Goal: Task Accomplishment & Management: Manage account settings

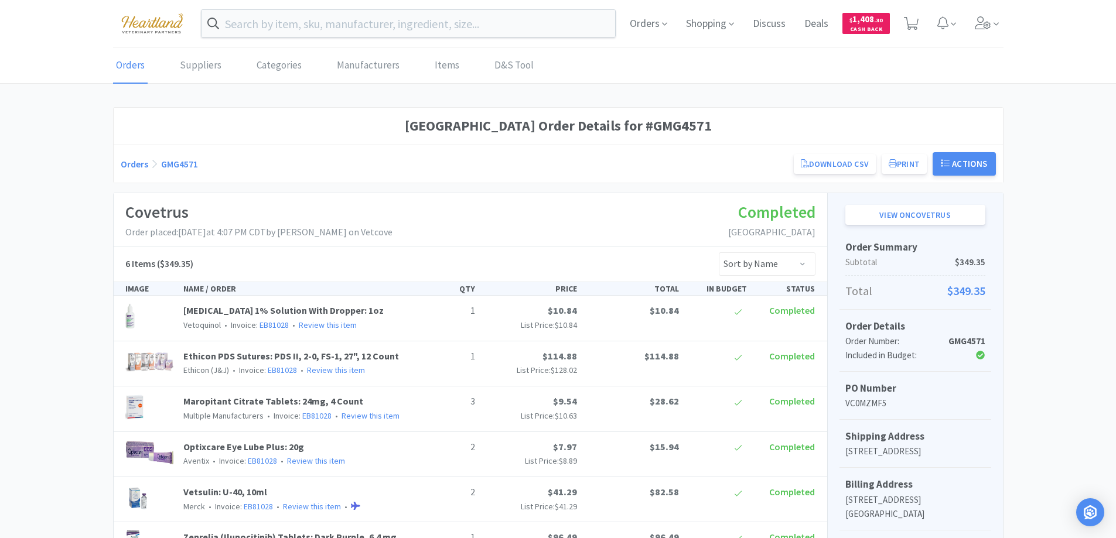
click at [350, 27] on input "text" at bounding box center [409, 23] width 414 height 27
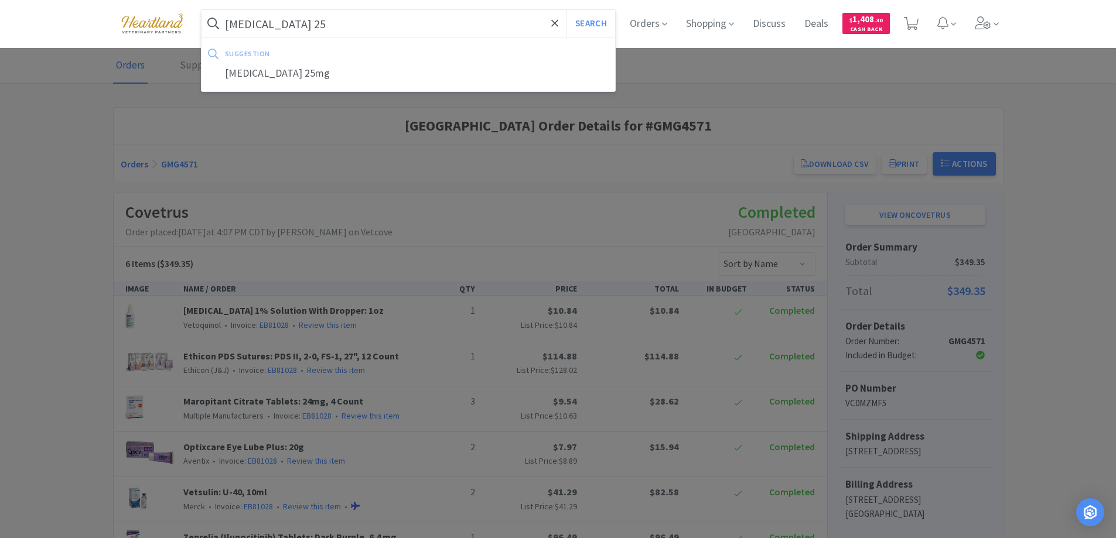
type input "[MEDICAL_DATA] 25"
click at [567, 10] on button "Search" at bounding box center [591, 23] width 49 height 27
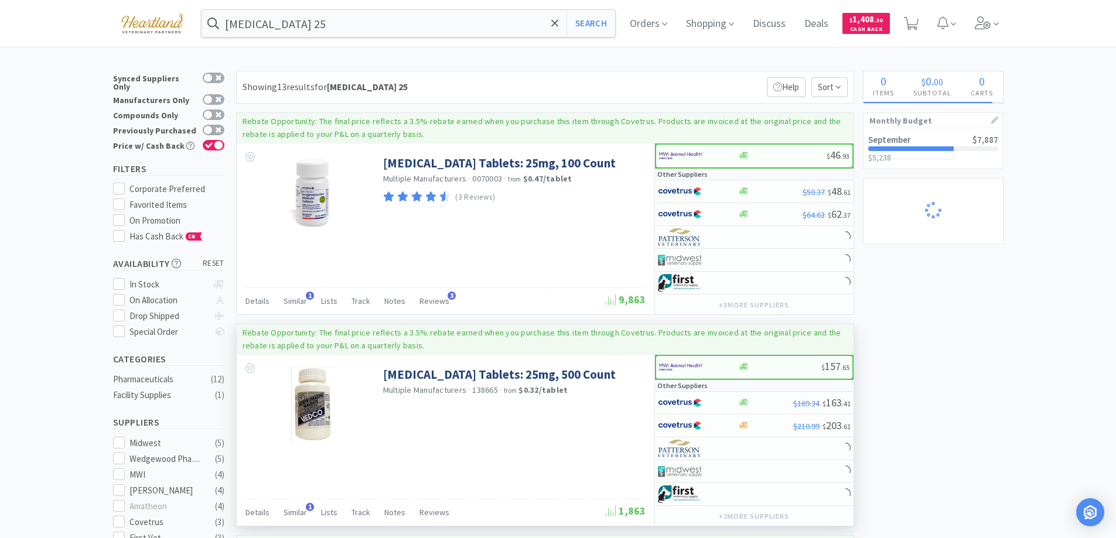
select select "1"
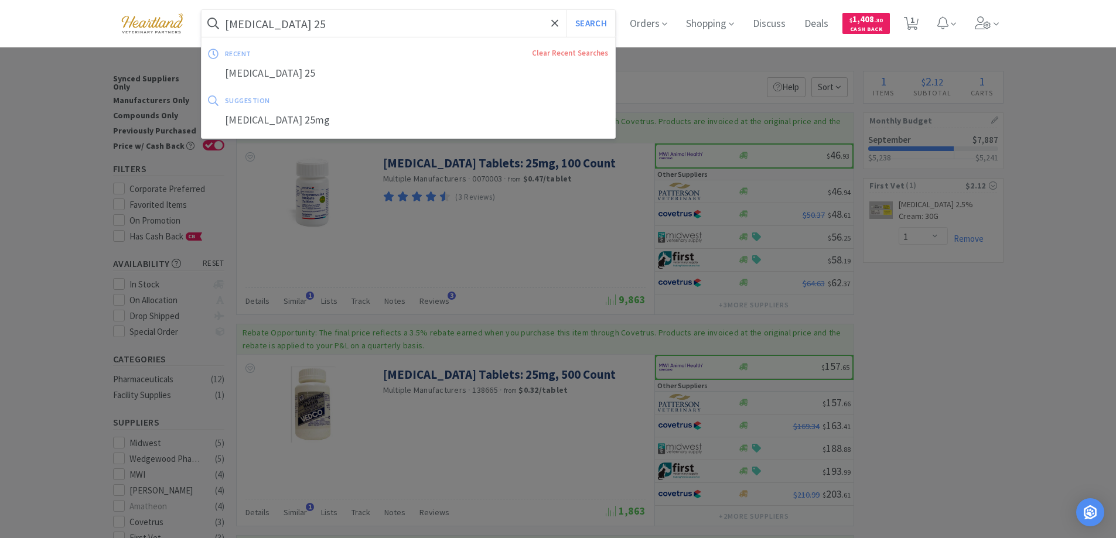
click at [452, 36] on input "acepromazine 25" at bounding box center [409, 23] width 414 height 27
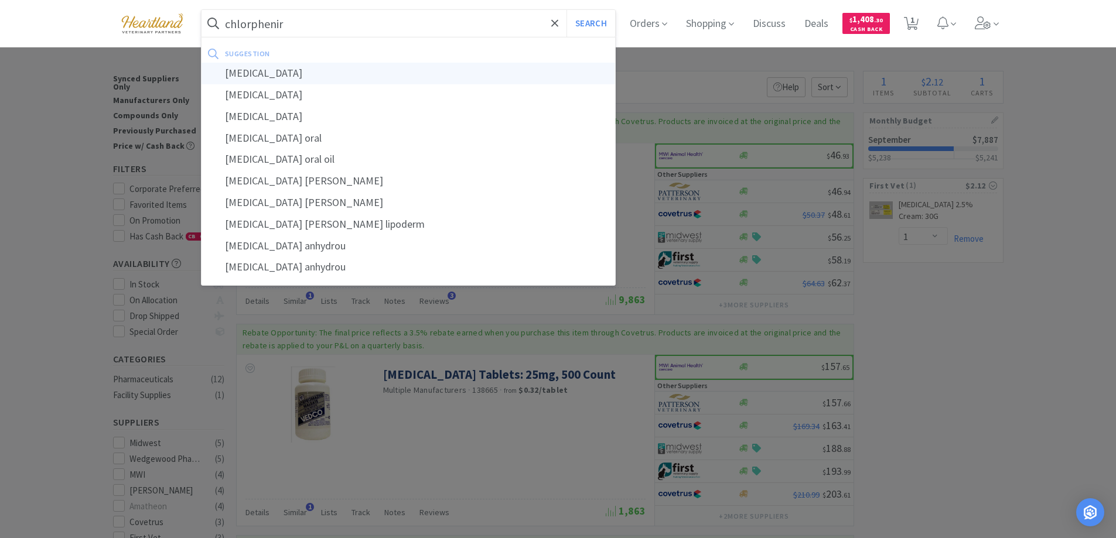
click at [264, 77] on div "chlorpheniramine" at bounding box center [409, 74] width 414 height 22
type input "chlorpheniramine"
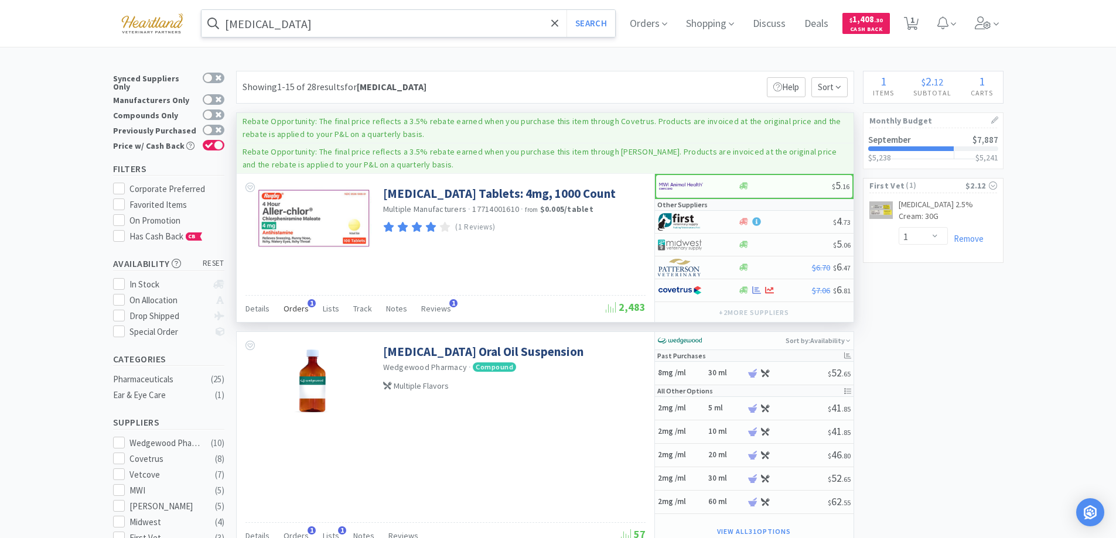
click at [298, 304] on span "Orders" at bounding box center [296, 308] width 25 height 11
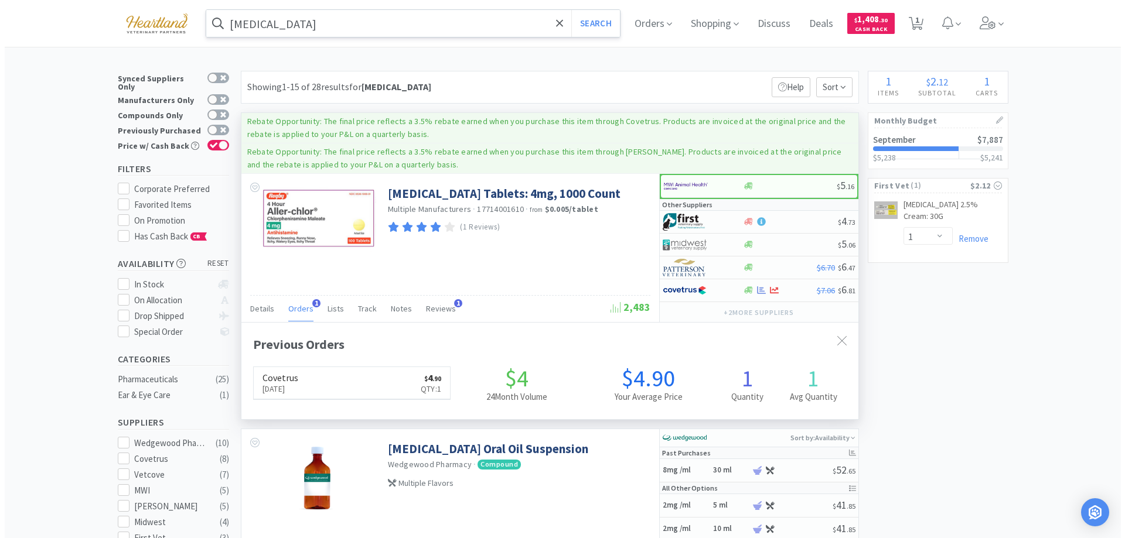
scroll to position [303, 617]
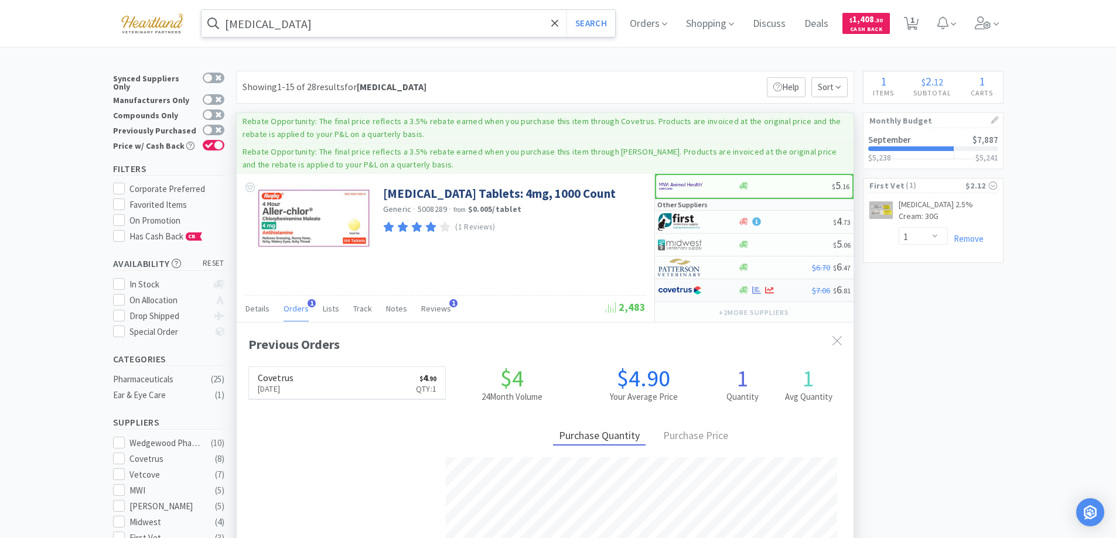
click at [717, 287] on div at bounding box center [690, 291] width 64 height 20
select select "1"
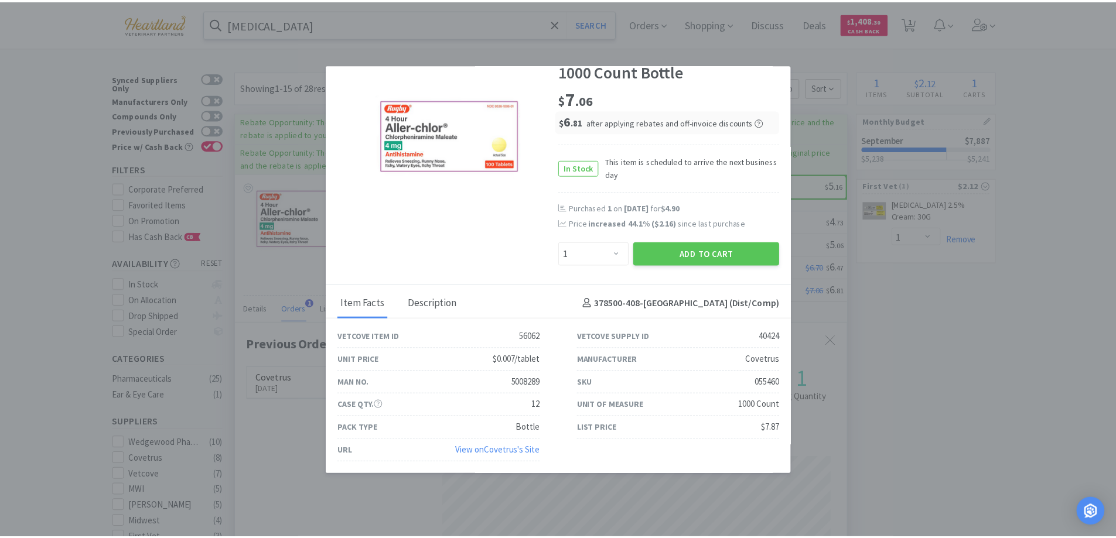
scroll to position [0, 0]
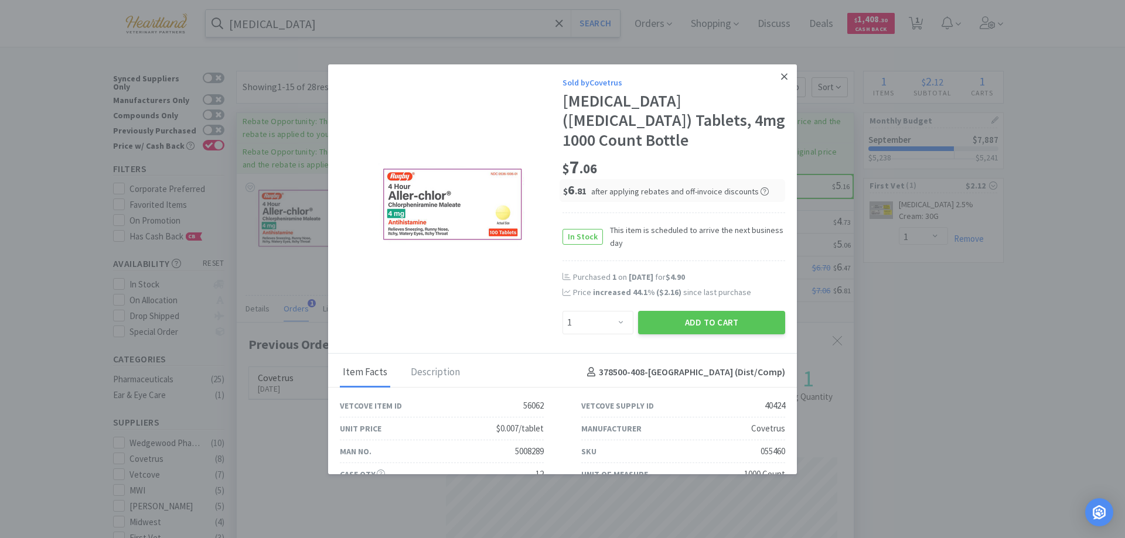
click at [781, 74] on icon at bounding box center [784, 76] width 6 height 6
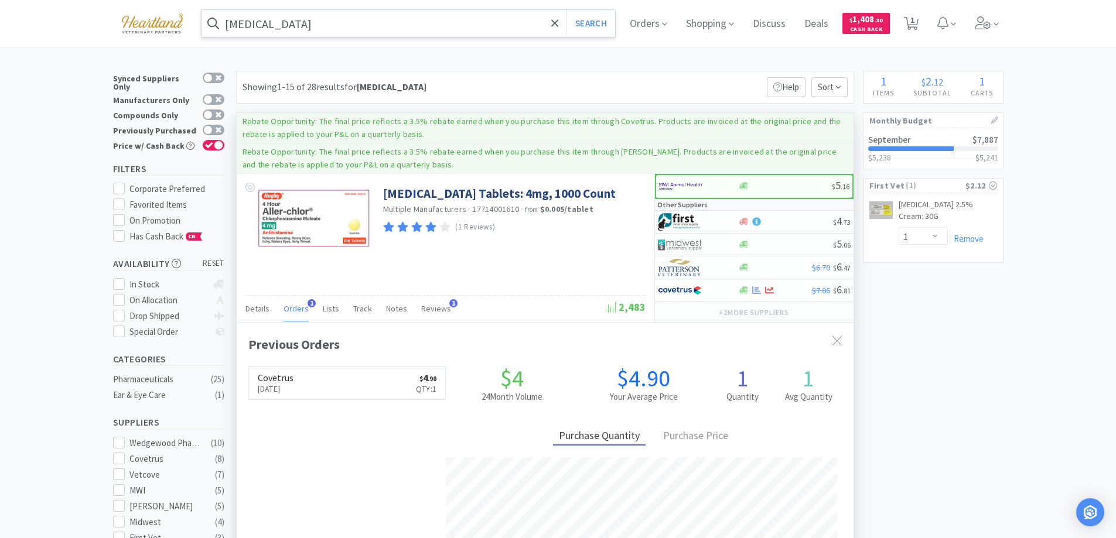
click at [344, 30] on input "chlorpheniramine" at bounding box center [409, 23] width 414 height 27
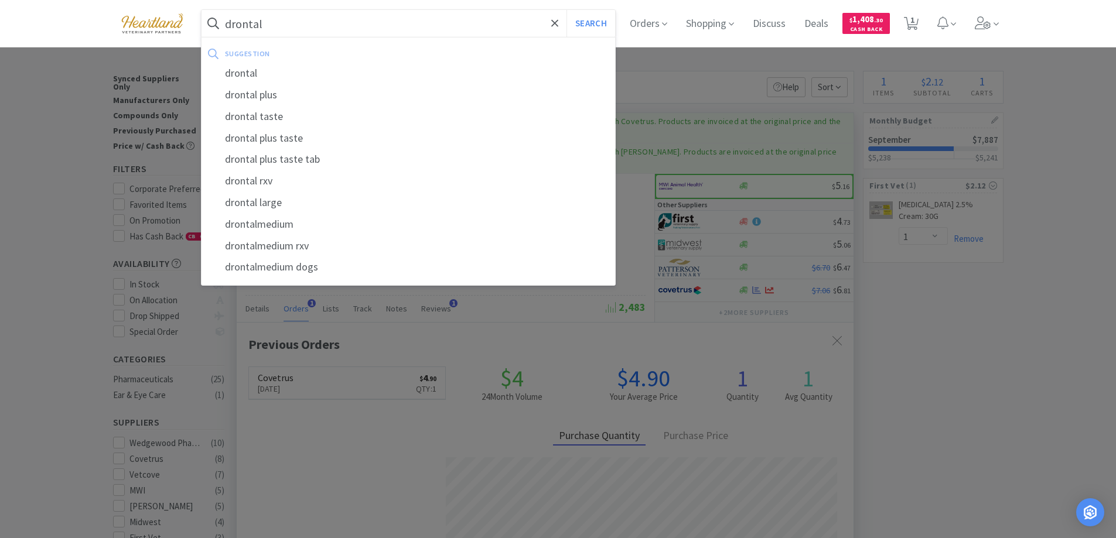
type input "drontal"
click at [567, 10] on button "Search" at bounding box center [591, 23] width 49 height 27
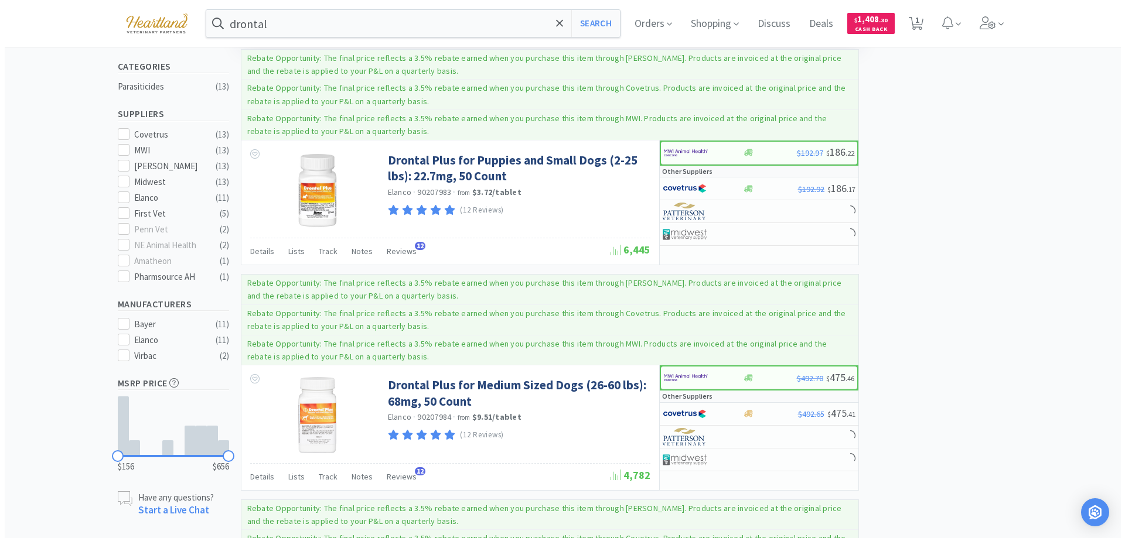
scroll to position [352, 0]
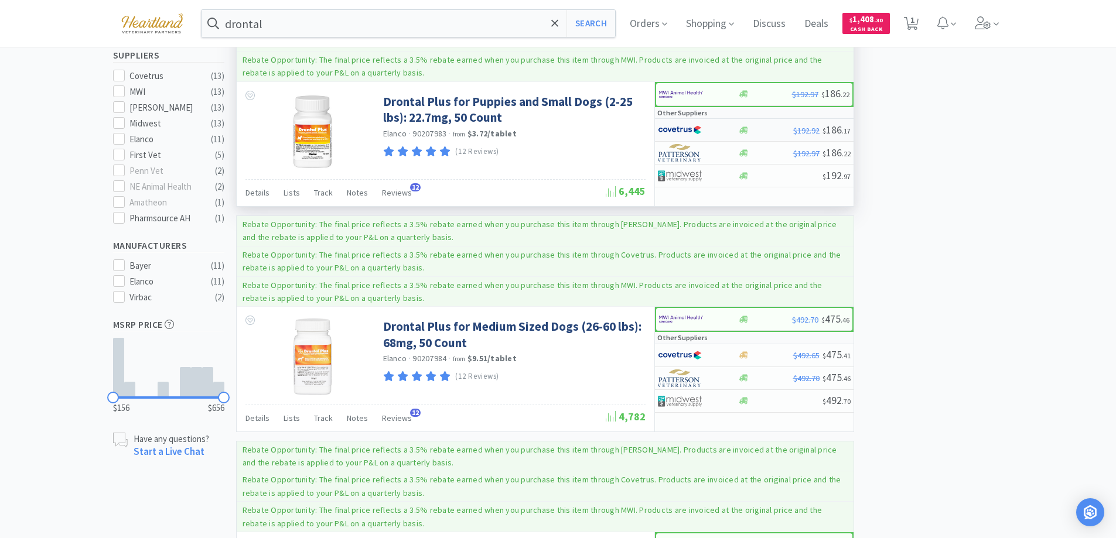
click at [724, 131] on div at bounding box center [698, 130] width 80 height 20
select select "1"
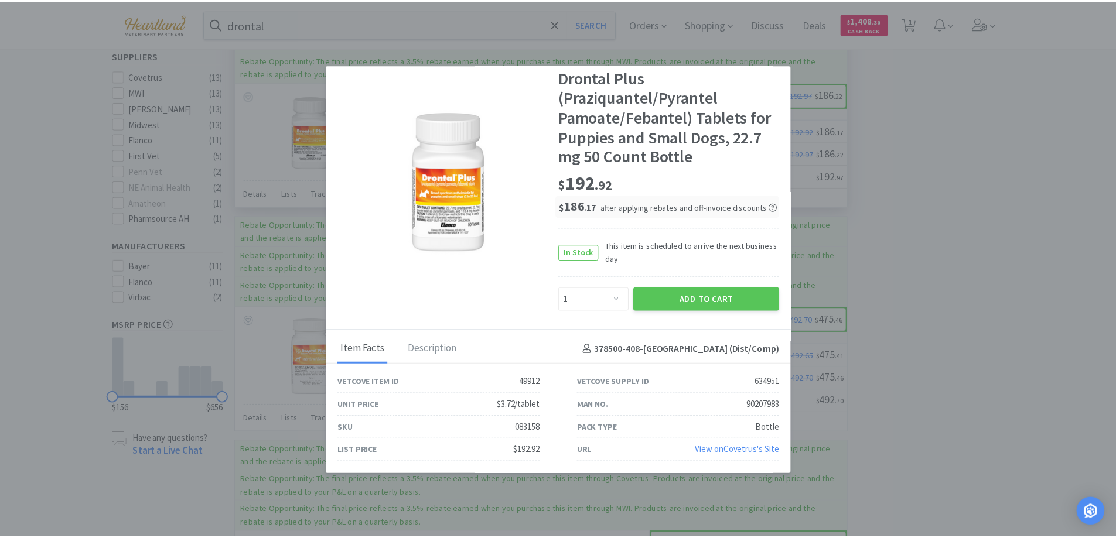
scroll to position [0, 0]
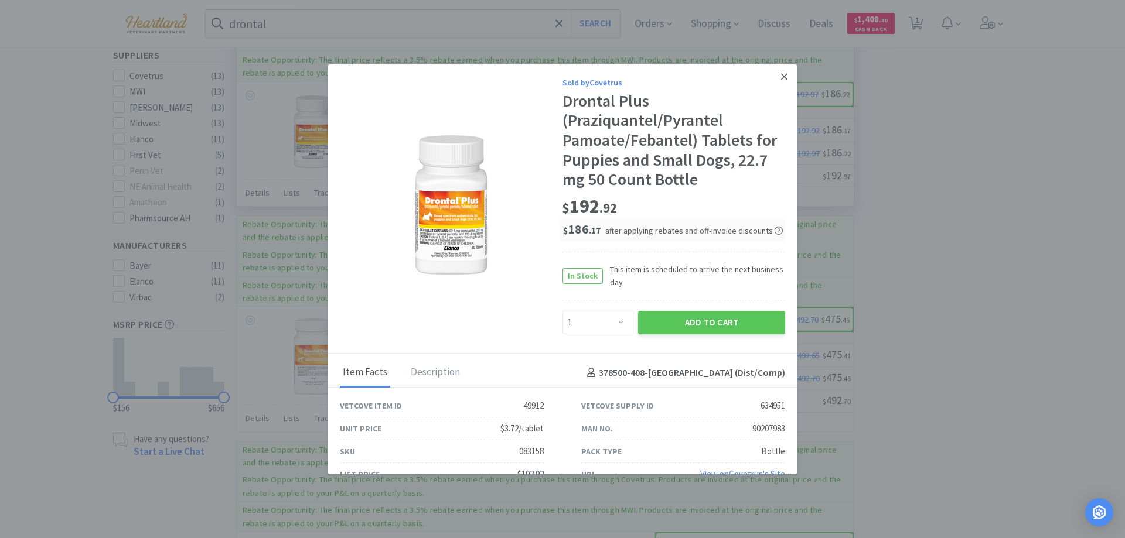
click at [781, 81] on icon at bounding box center [784, 76] width 6 height 11
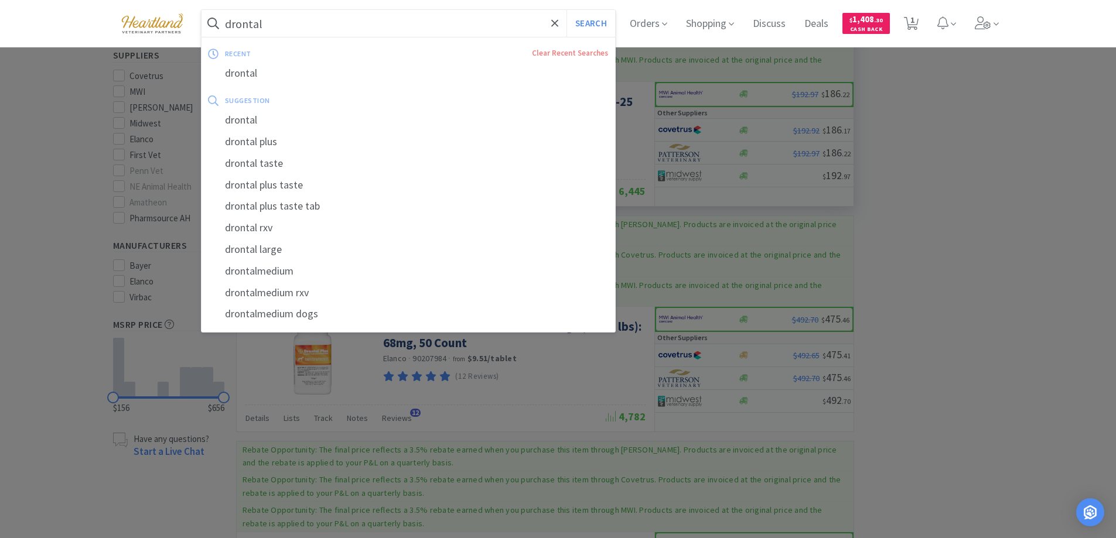
click at [301, 20] on input "drontal" at bounding box center [409, 23] width 414 height 27
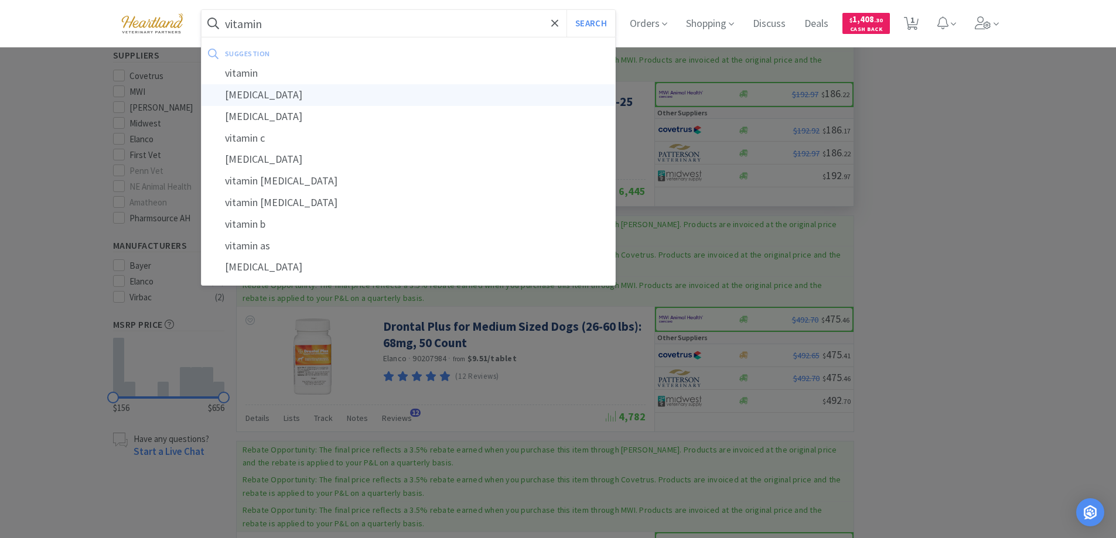
click at [290, 95] on div "vitamin b12" at bounding box center [409, 95] width 414 height 22
type input "vitamin b12"
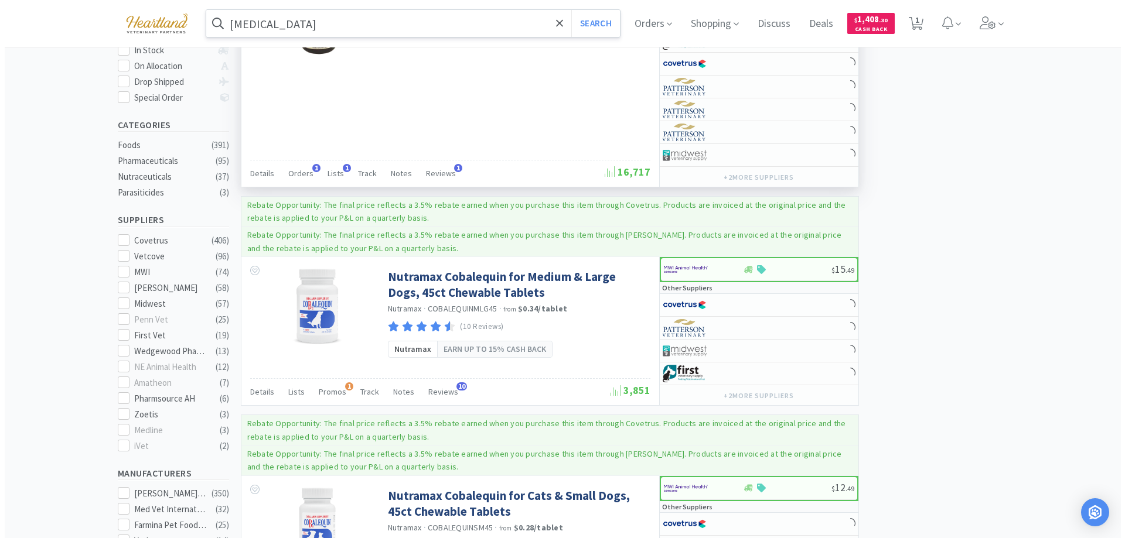
scroll to position [59, 0]
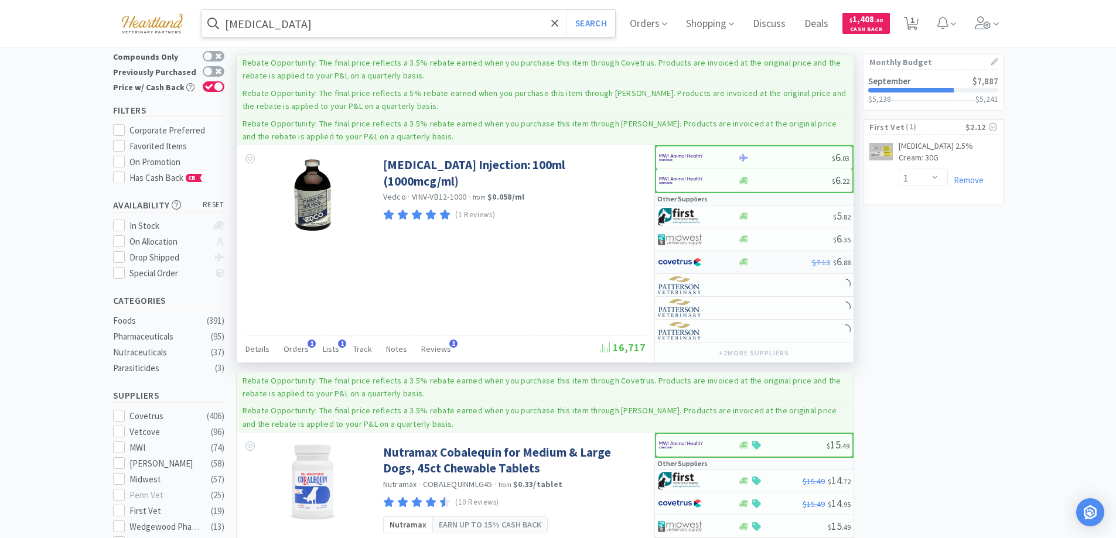
click at [714, 263] on div at bounding box center [690, 263] width 64 height 20
select select "1"
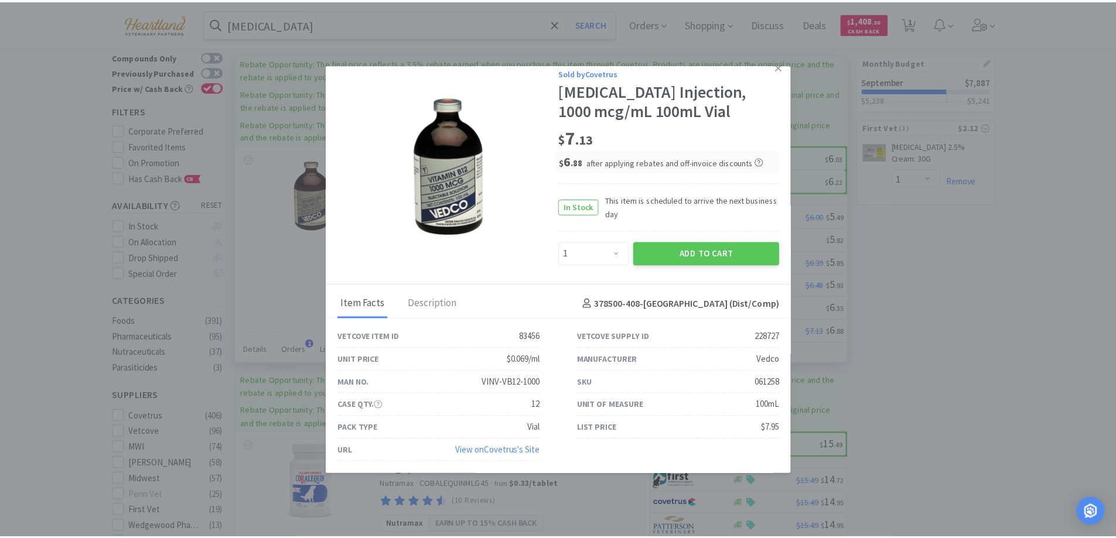
scroll to position [0, 0]
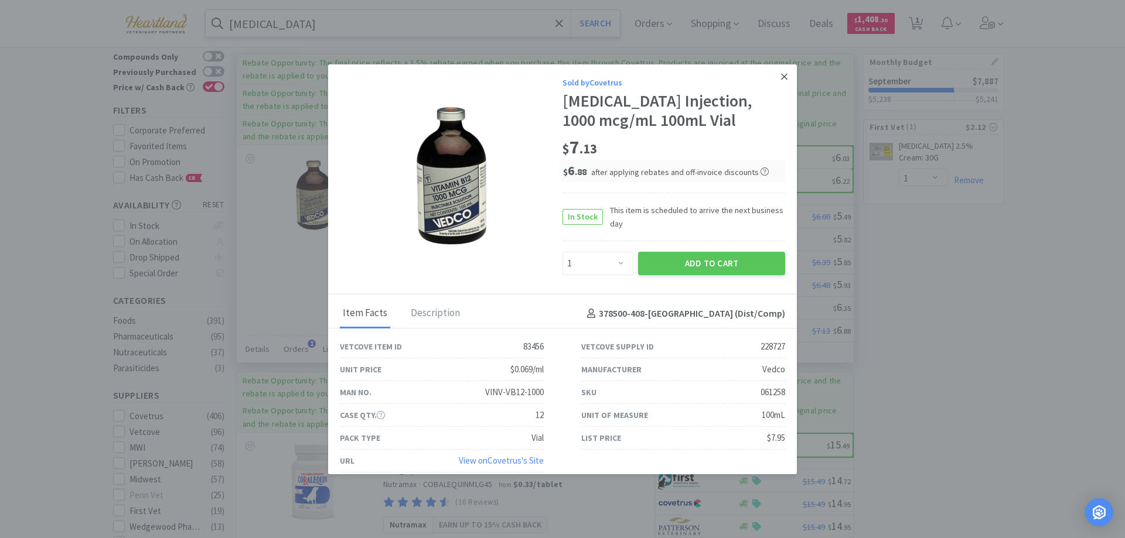
click at [781, 76] on icon at bounding box center [784, 76] width 6 height 11
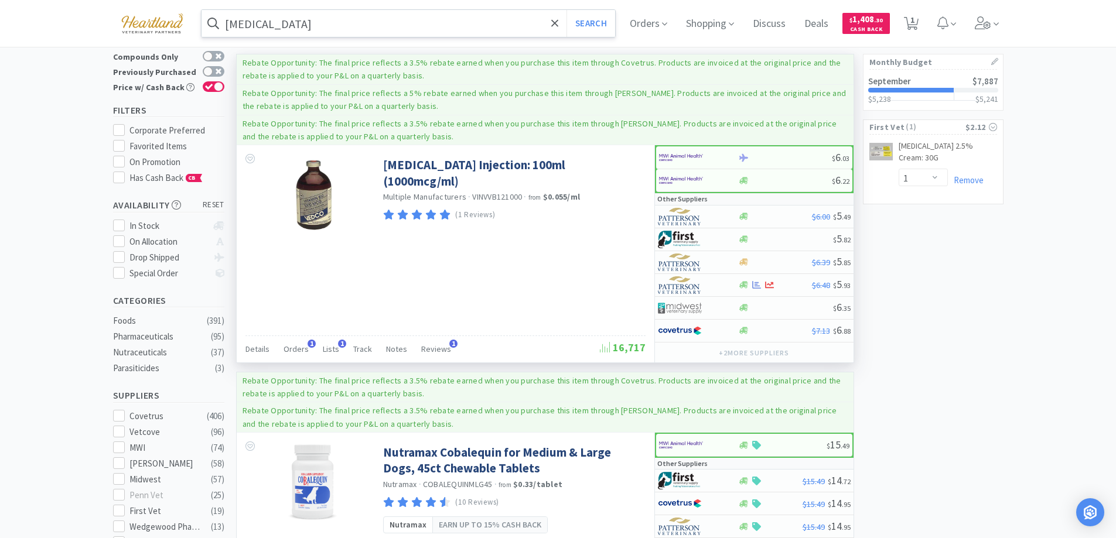
click at [309, 21] on input "vitamin b12" at bounding box center [409, 23] width 414 height 27
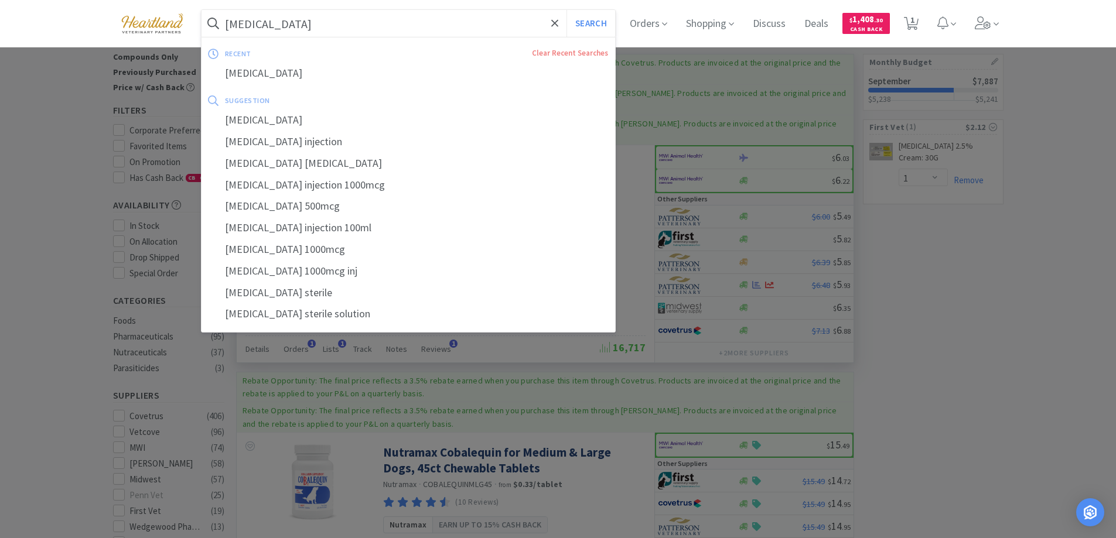
click at [309, 21] on input "vitamin b12" at bounding box center [409, 23] width 414 height 27
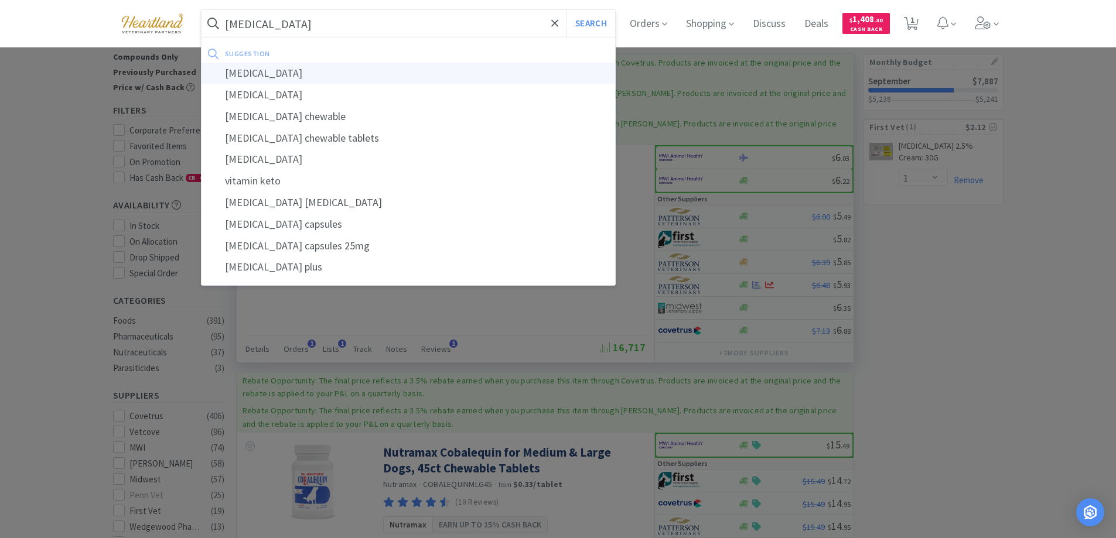
click at [271, 77] on div "vitamin k1" at bounding box center [409, 74] width 414 height 22
type input "vitamin k1"
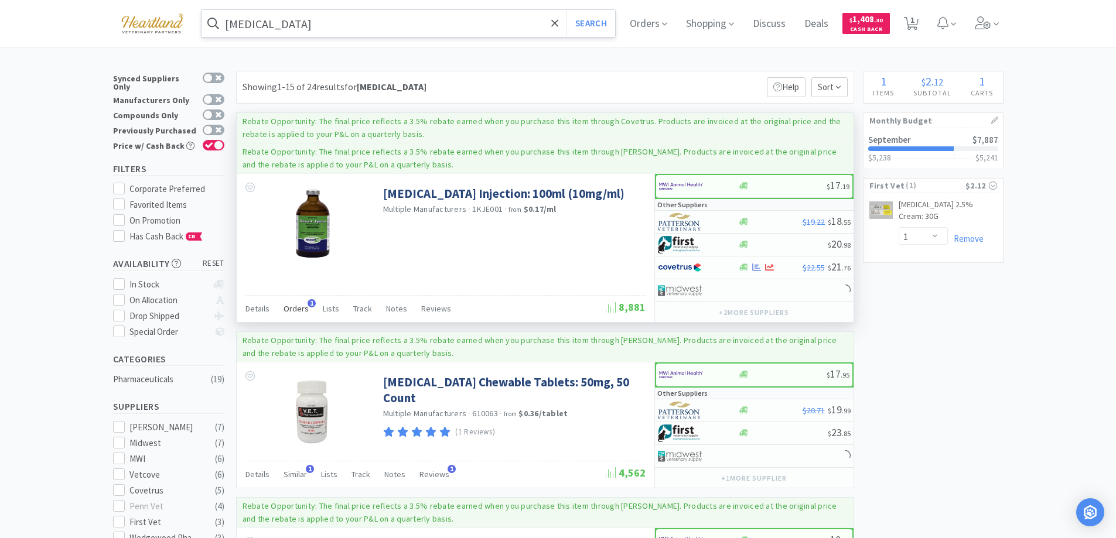
click at [298, 301] on div "Orders 1" at bounding box center [296, 310] width 25 height 22
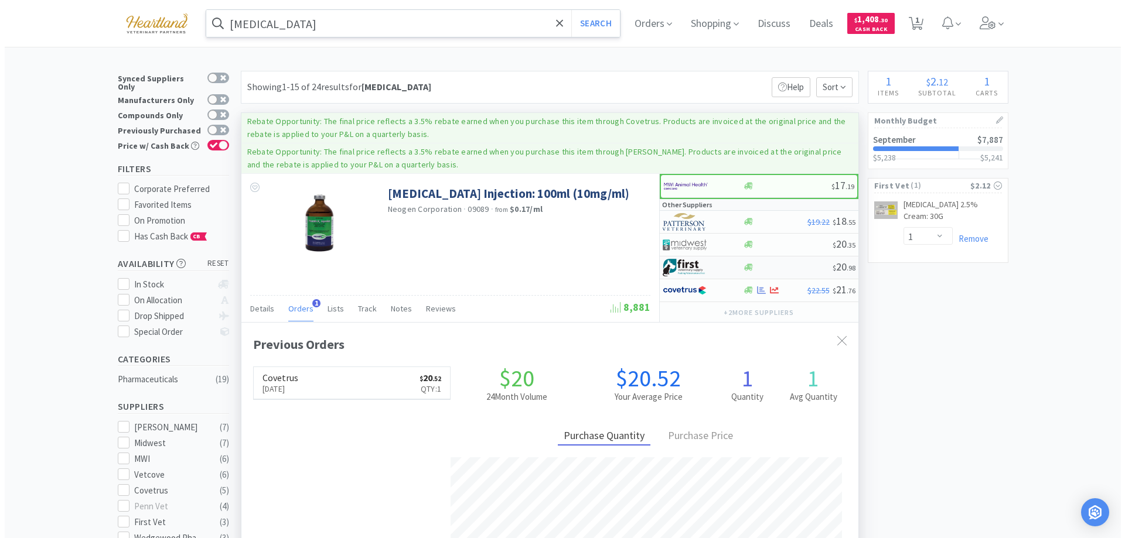
scroll to position [303, 617]
click at [718, 291] on div at bounding box center [690, 291] width 64 height 20
select select "1"
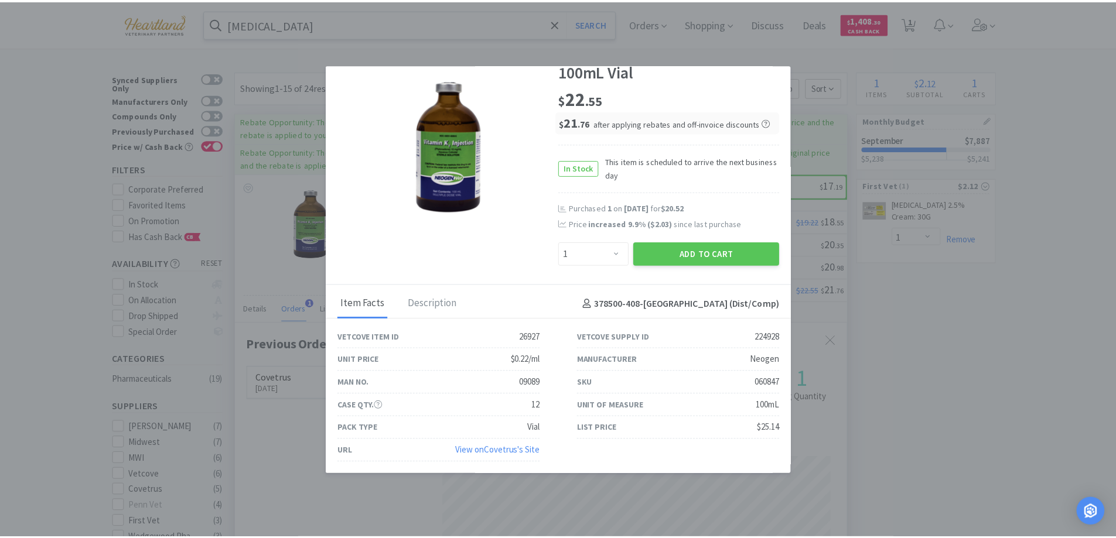
scroll to position [0, 0]
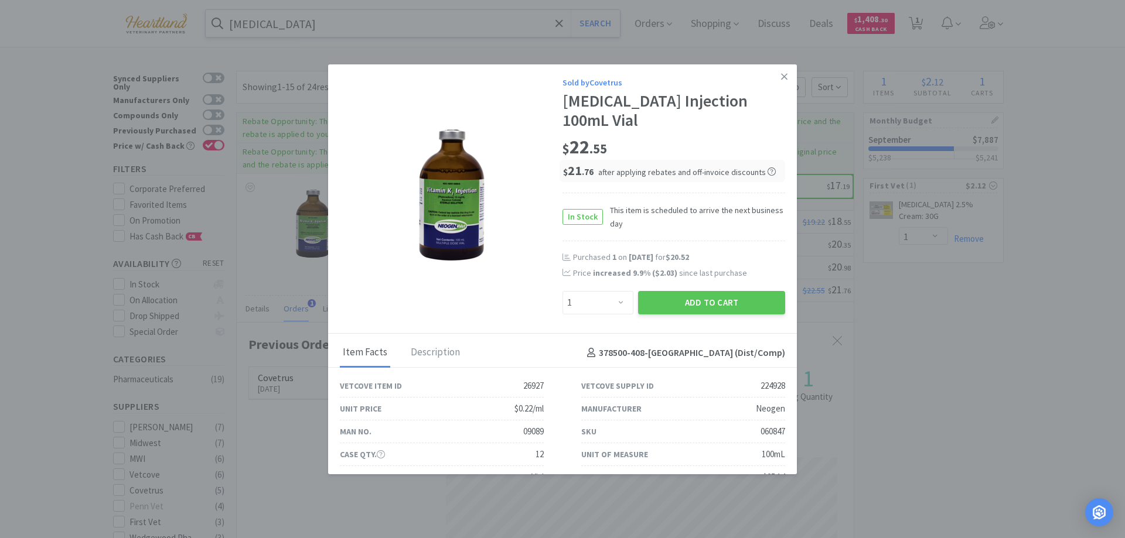
drag, startPoint x: 775, startPoint y: 76, endPoint x: 759, endPoint y: 104, distance: 31.8
click at [781, 76] on icon at bounding box center [784, 76] width 6 height 6
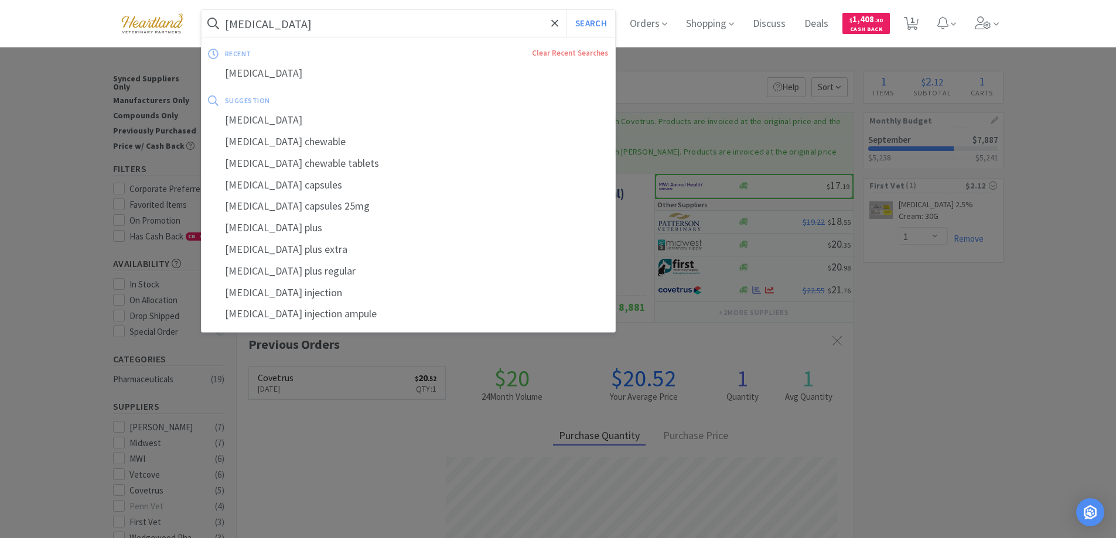
click at [387, 22] on input "vitamin k1" at bounding box center [409, 23] width 414 height 27
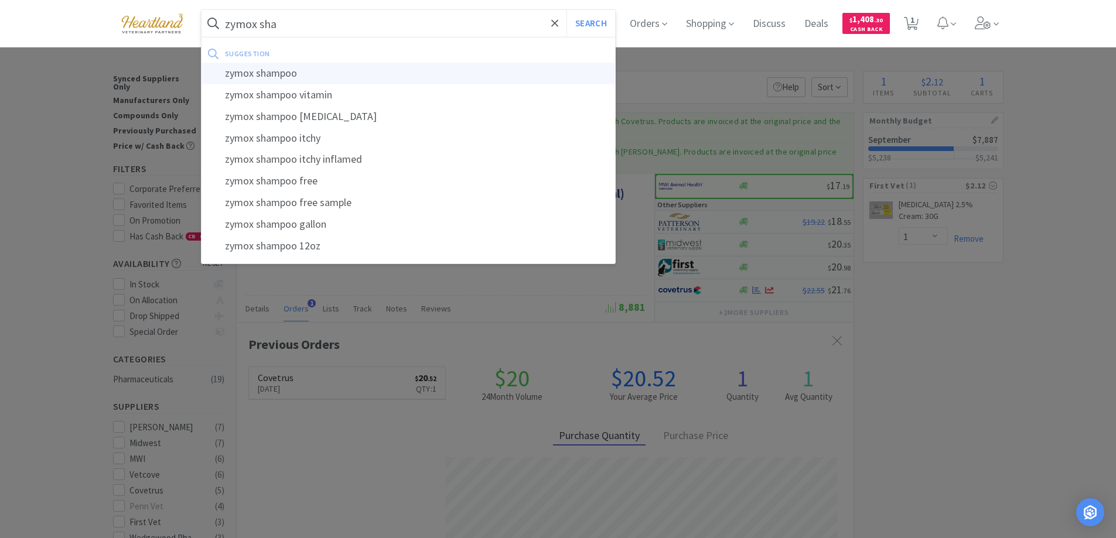
type input "zymox shampoo"
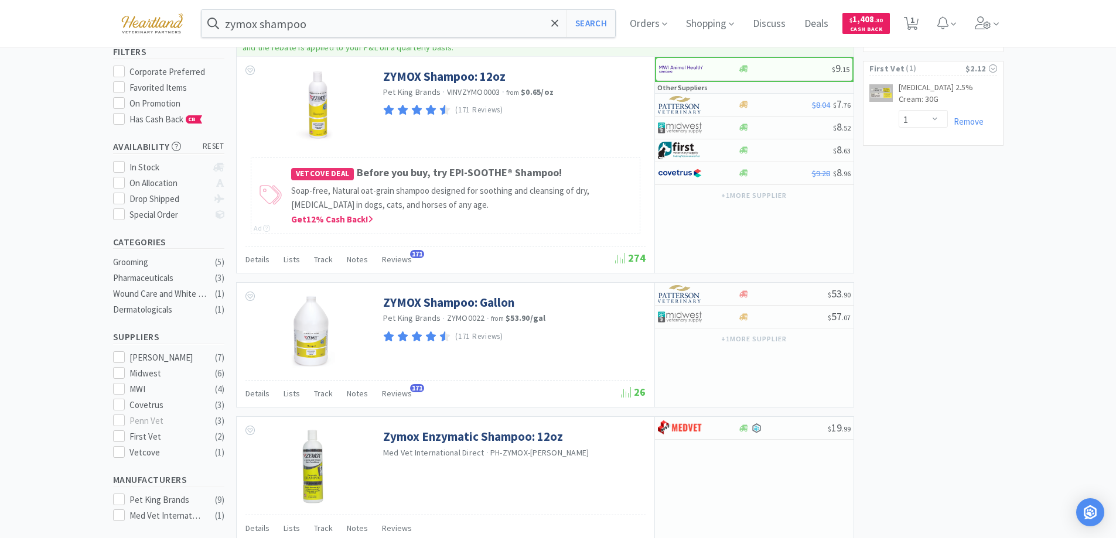
scroll to position [234, 0]
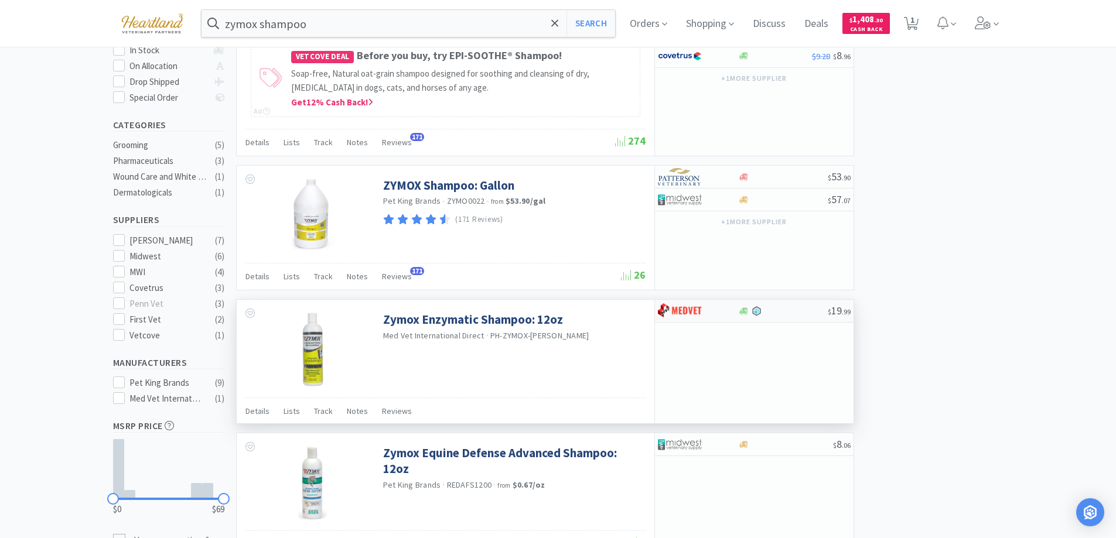
click at [712, 311] on div at bounding box center [690, 311] width 64 height 20
select select "1"
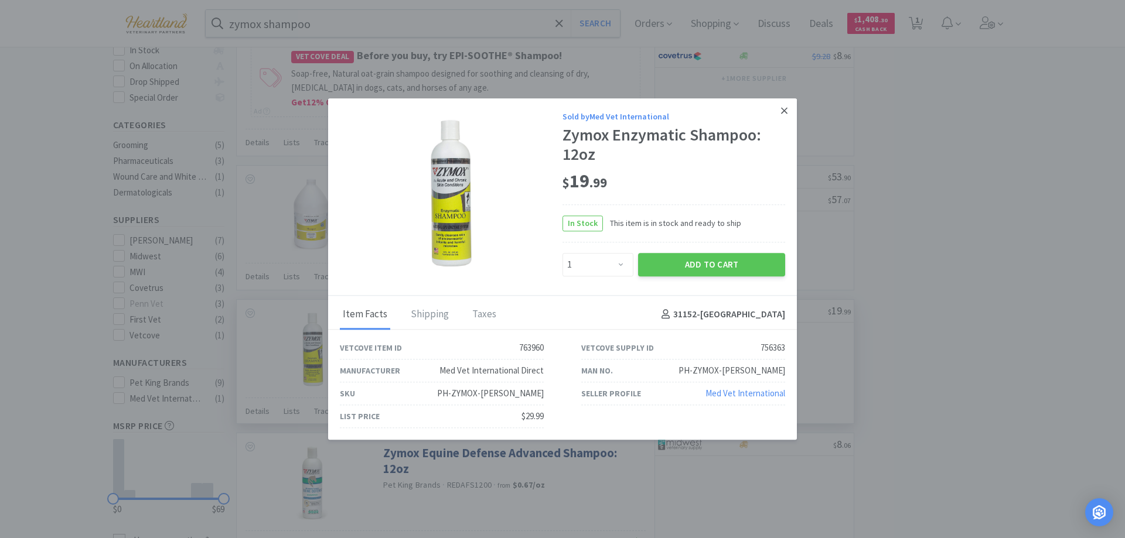
click at [782, 111] on icon at bounding box center [784, 110] width 6 height 11
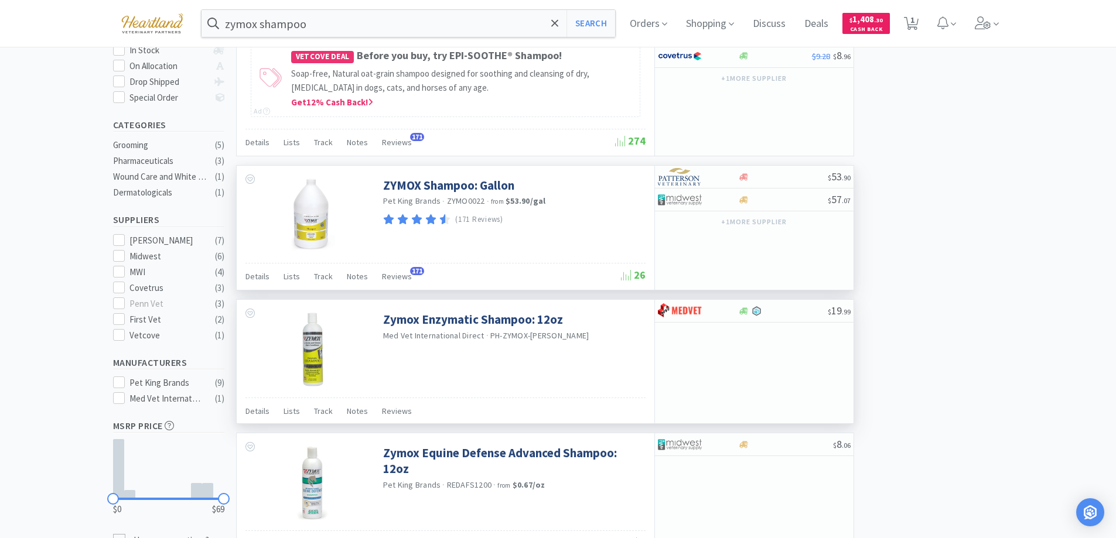
scroll to position [59, 0]
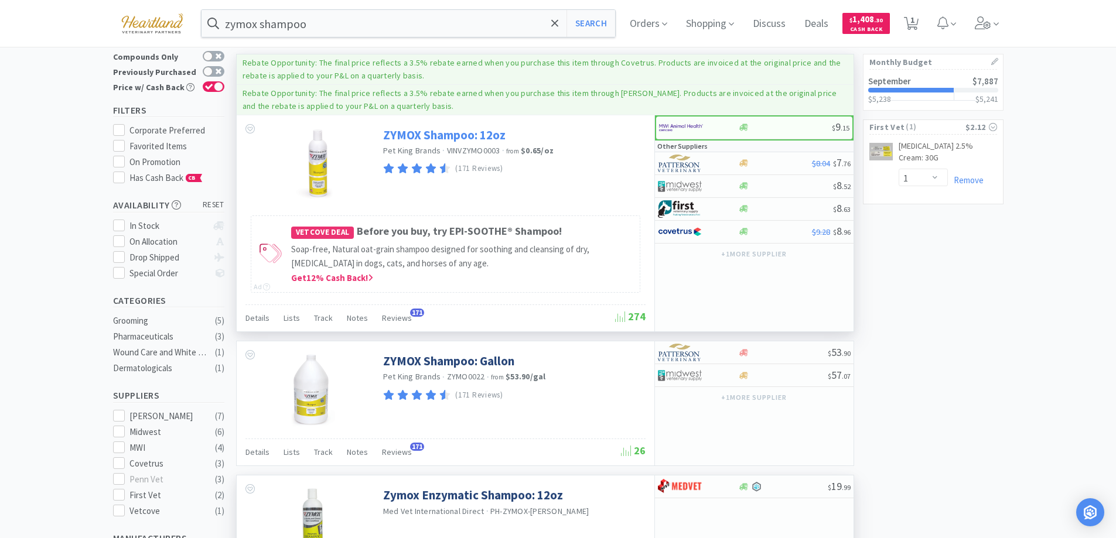
click at [429, 136] on link "ZYMOX Shampoo: 12oz" at bounding box center [444, 135] width 122 height 16
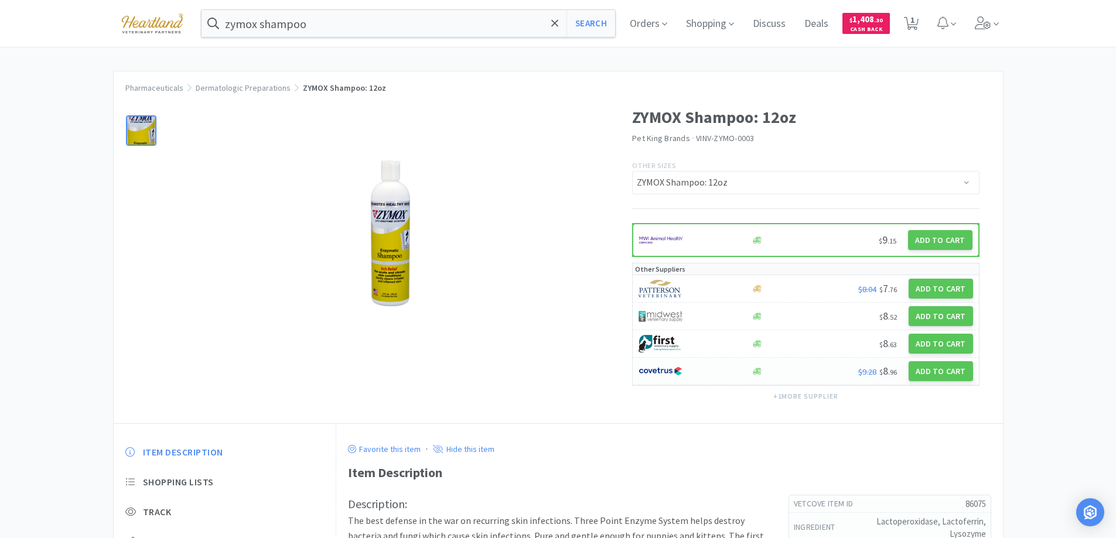
click at [704, 373] on div at bounding box center [689, 371] width 100 height 20
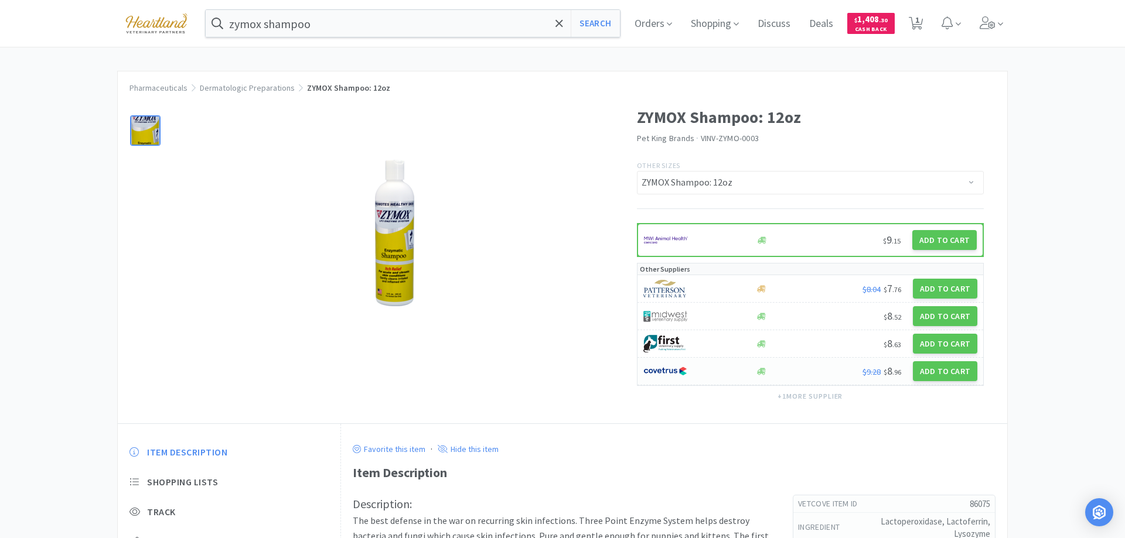
select select "1"
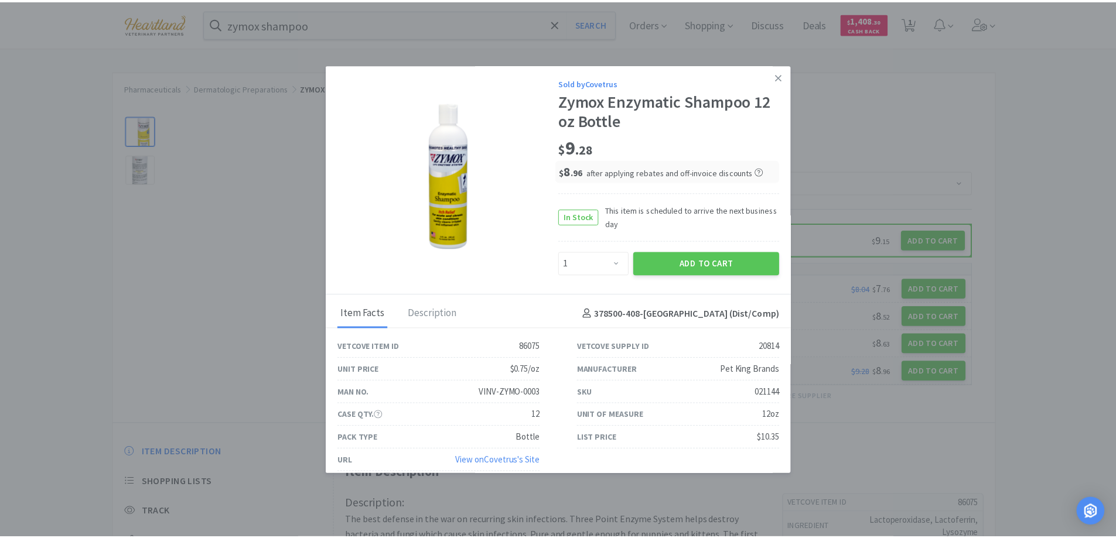
scroll to position [10, 0]
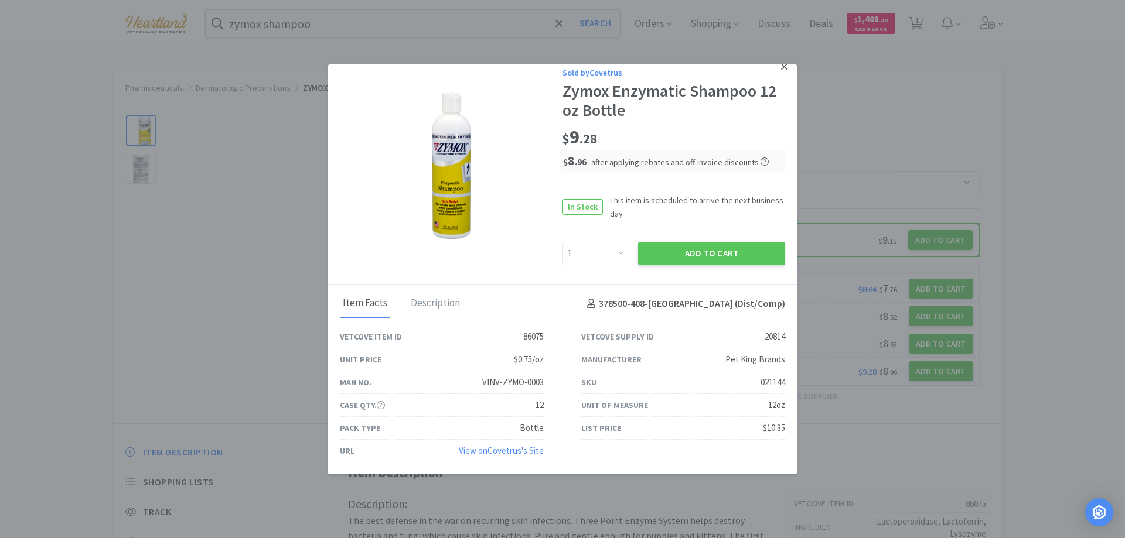
click at [774, 71] on link at bounding box center [784, 66] width 21 height 25
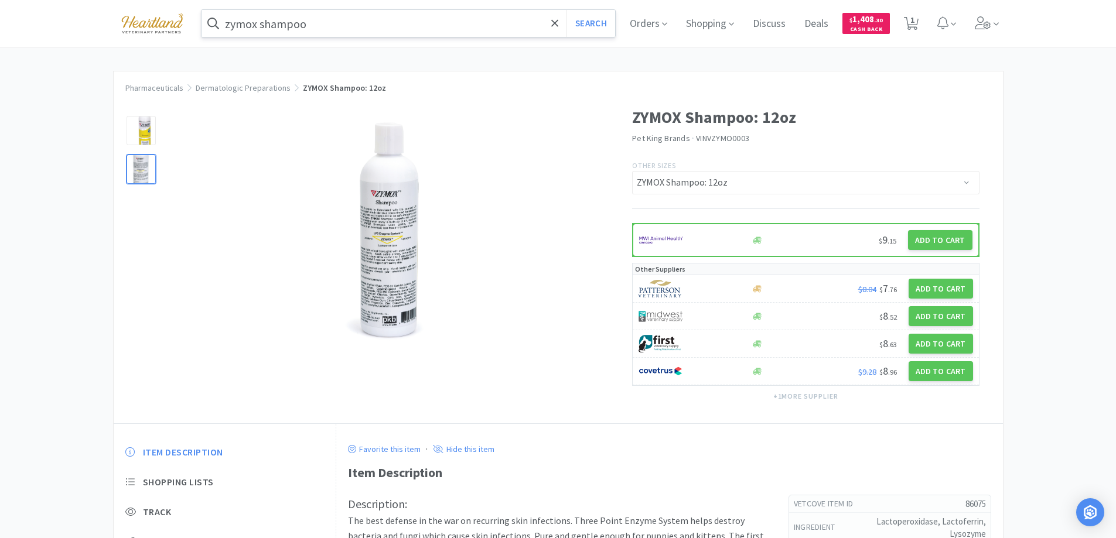
click at [346, 18] on input "zymox shampoo" at bounding box center [409, 23] width 414 height 27
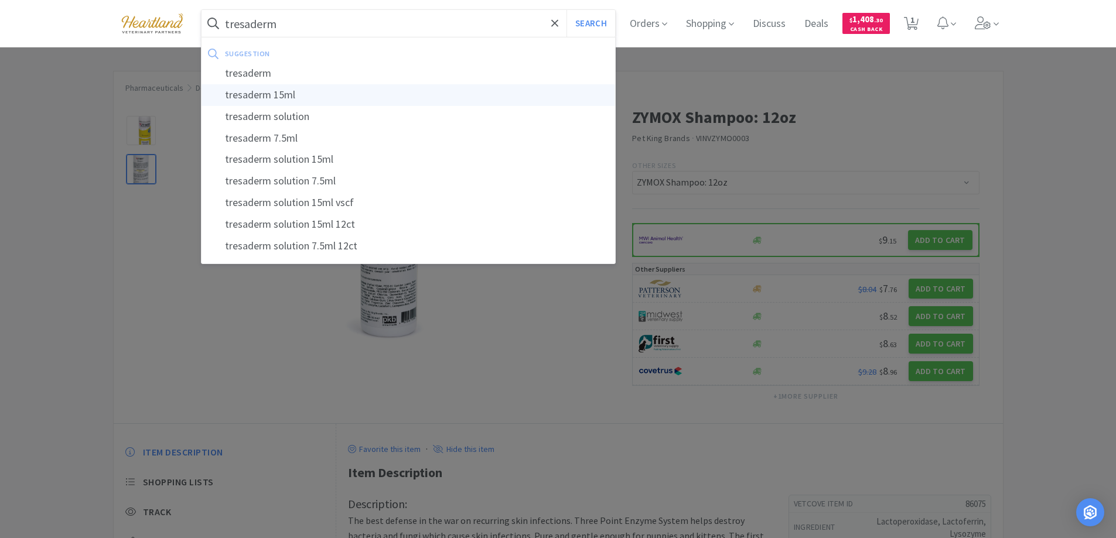
click at [283, 94] on div "tresaderm 15ml" at bounding box center [409, 95] width 414 height 22
type input "tresaderm 15ml"
select select "1"
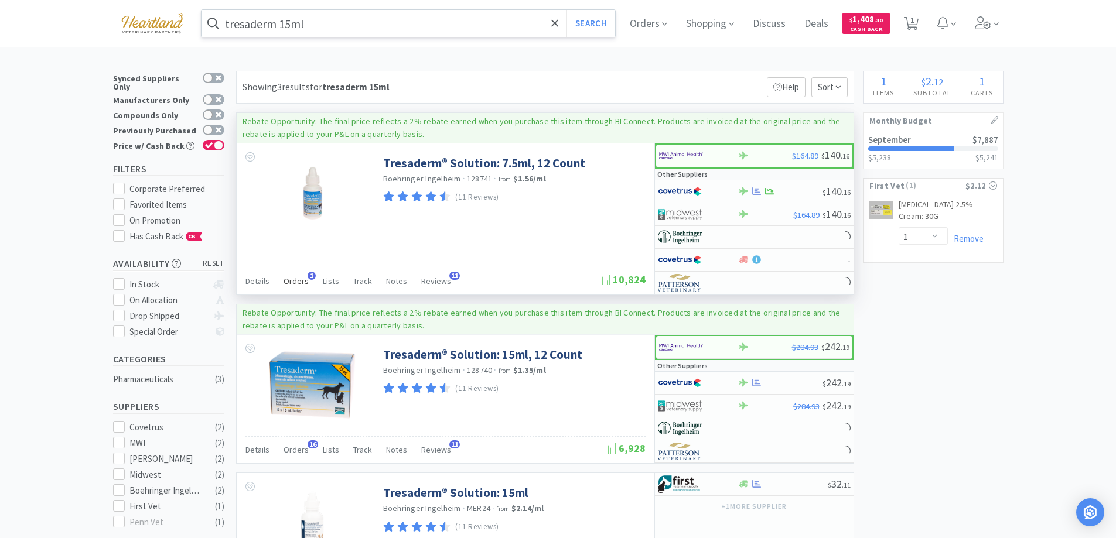
click at [301, 277] on span "Orders" at bounding box center [296, 281] width 25 height 11
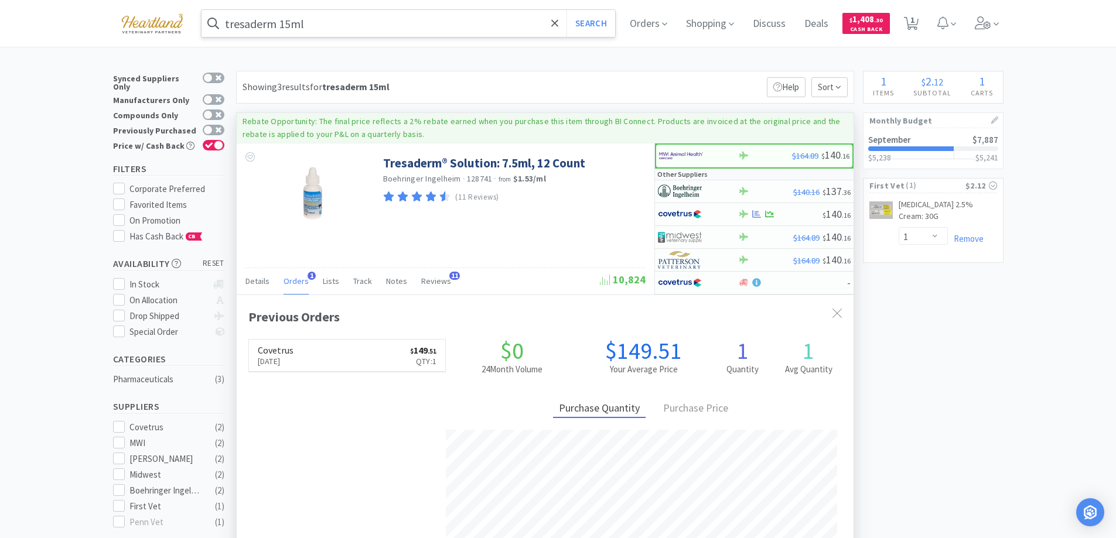
scroll to position [303, 617]
click at [301, 277] on span "Orders" at bounding box center [296, 281] width 25 height 11
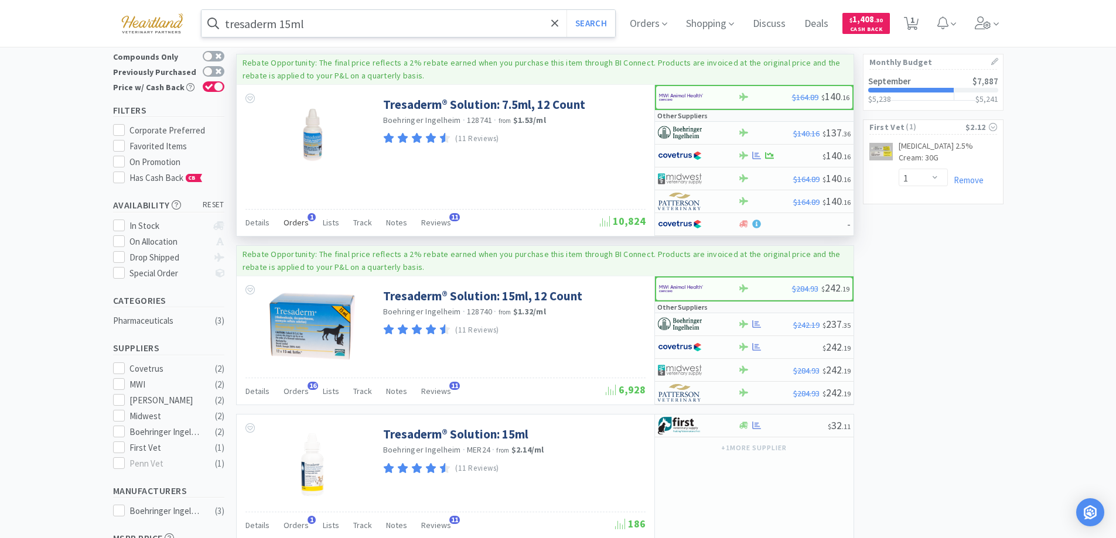
scroll to position [117, 0]
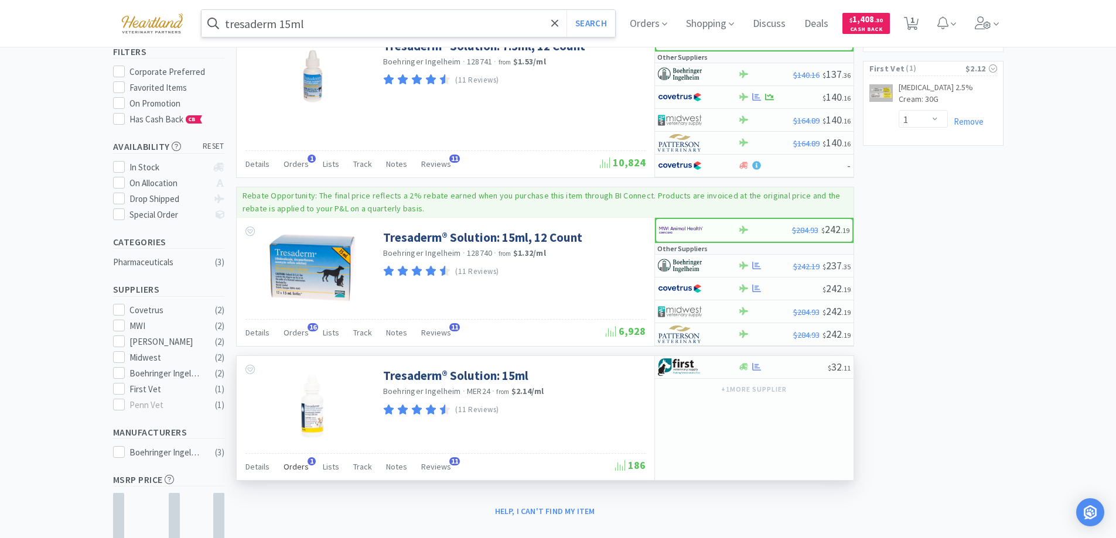
click at [299, 469] on span "Orders" at bounding box center [296, 467] width 25 height 11
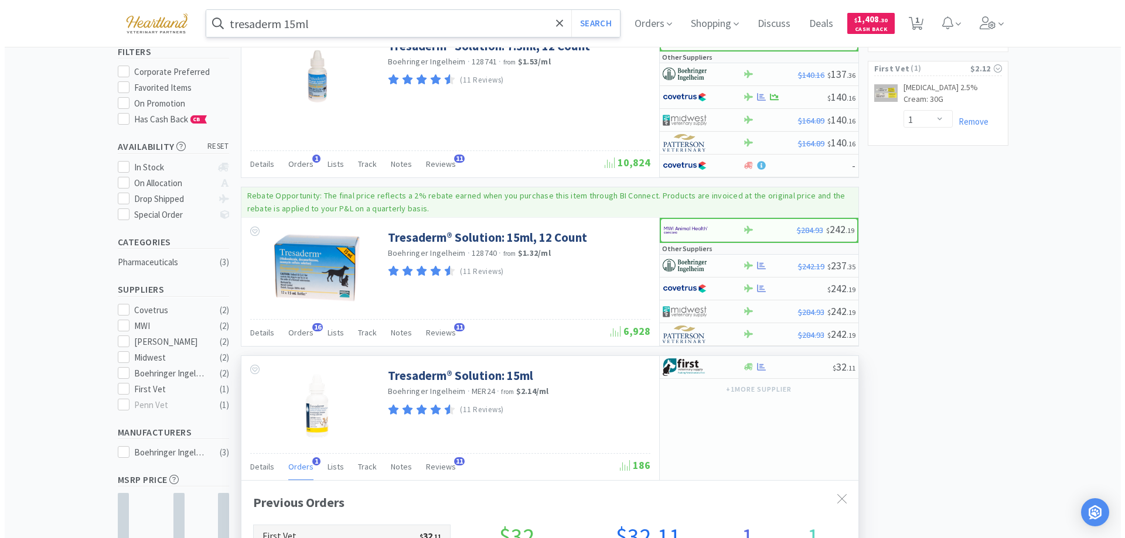
scroll to position [176, 0]
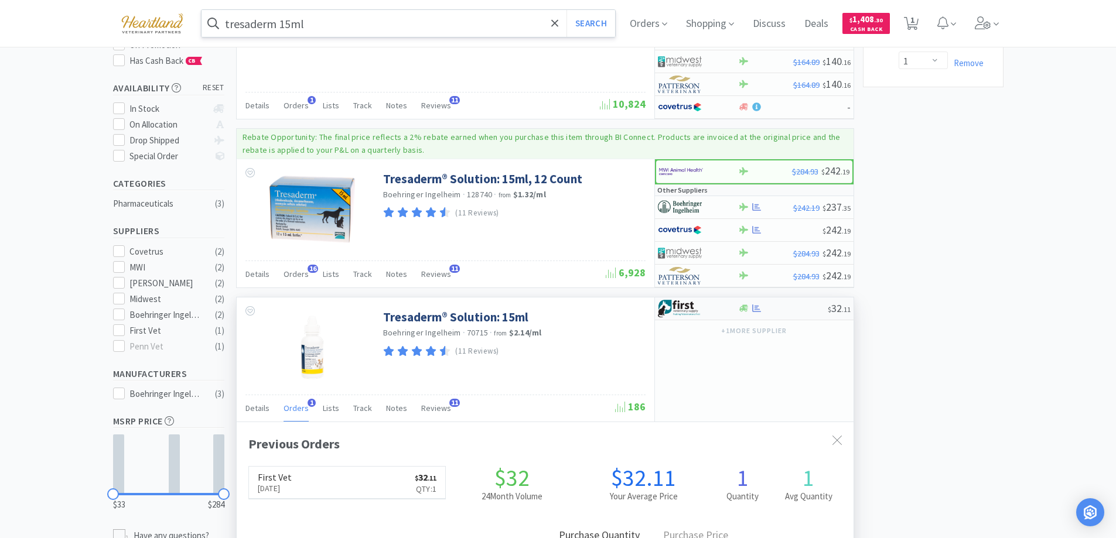
click at [716, 307] on div at bounding box center [690, 309] width 64 height 20
select select "1"
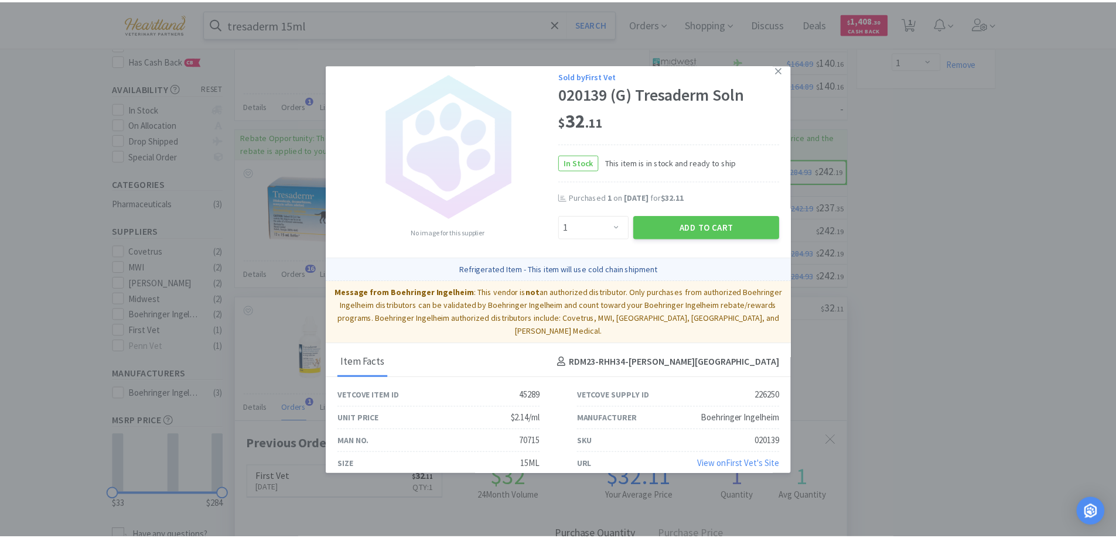
scroll to position [0, 0]
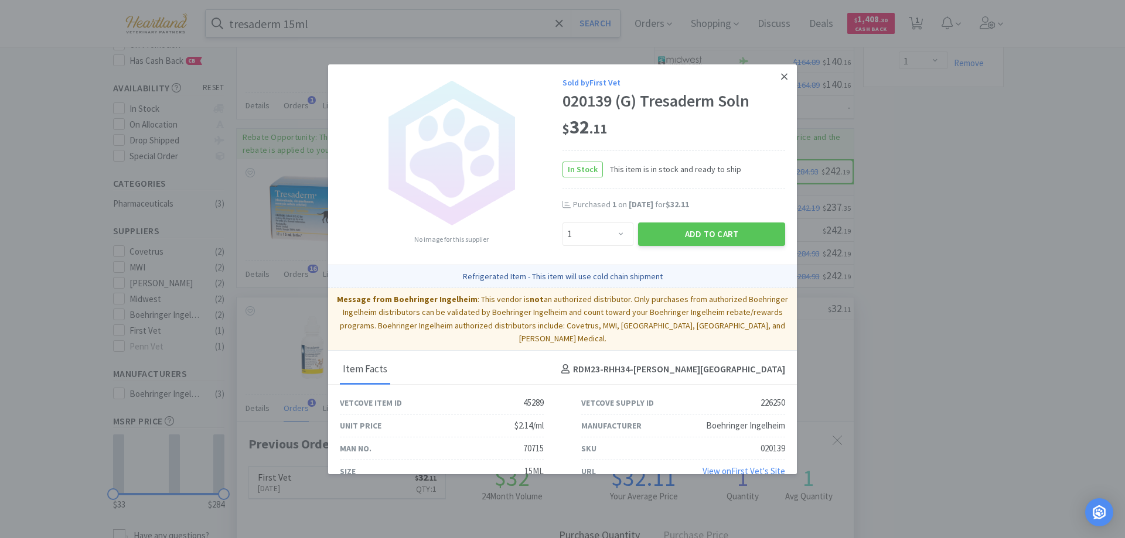
click at [779, 73] on link at bounding box center [784, 76] width 21 height 25
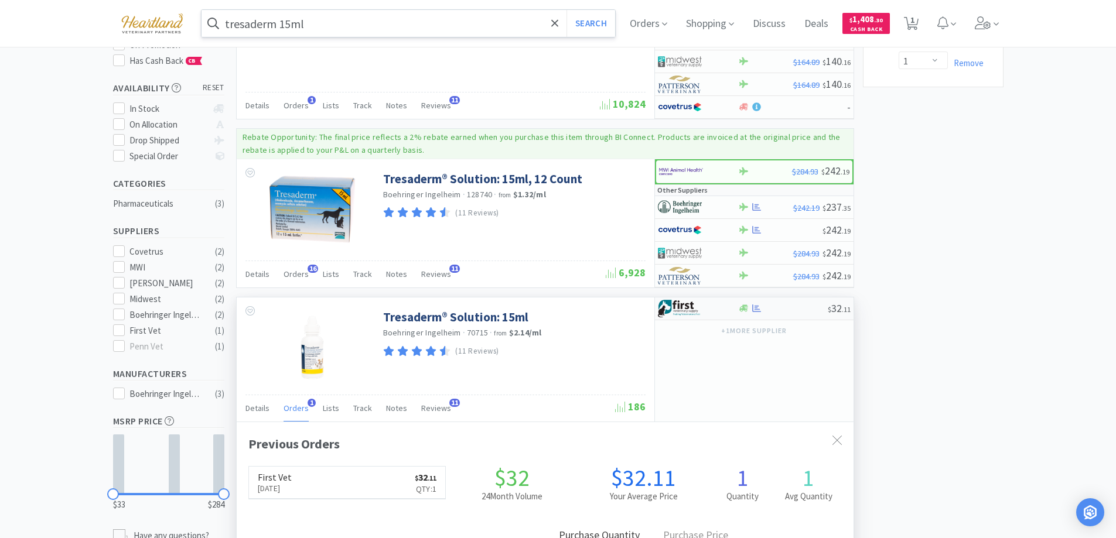
click at [715, 306] on div at bounding box center [690, 309] width 64 height 20
select select "1"
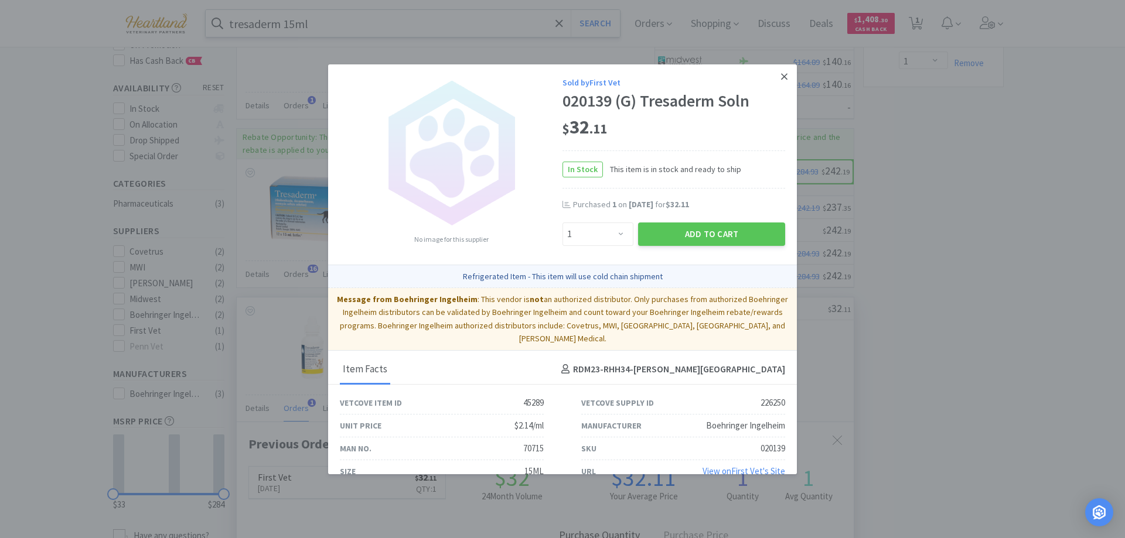
click at [781, 77] on icon at bounding box center [784, 76] width 6 height 6
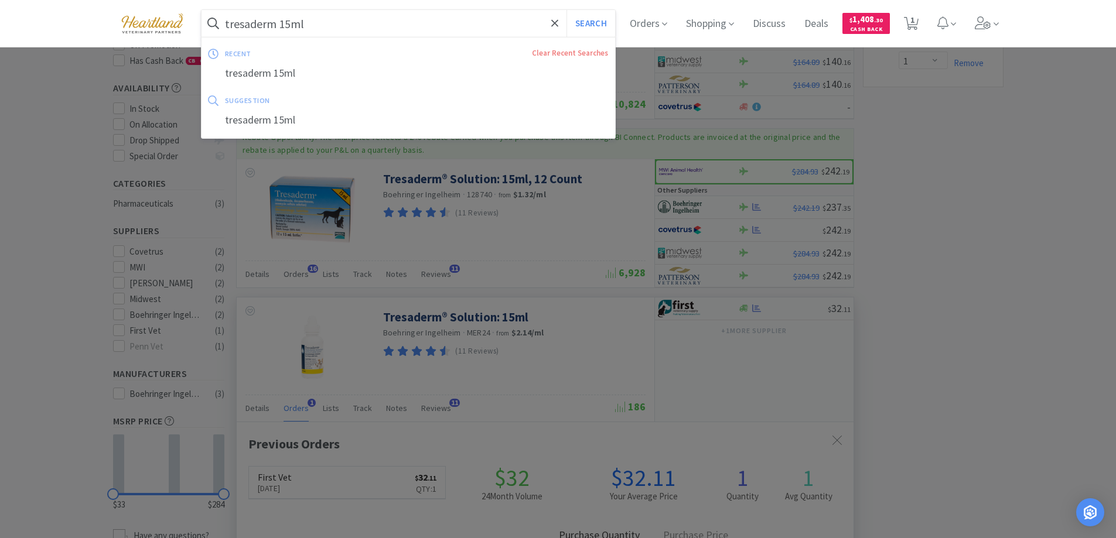
click at [344, 26] on input "tresaderm 15ml" at bounding box center [409, 23] width 414 height 27
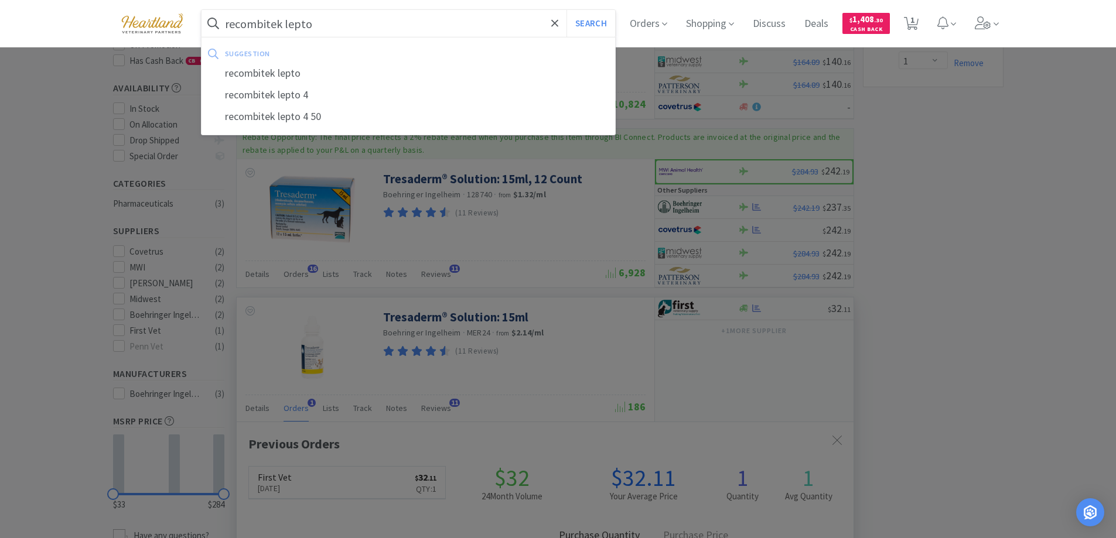
click at [308, 94] on div "recombitek lepto 4" at bounding box center [409, 95] width 414 height 22
type input "recombitek lepto 4"
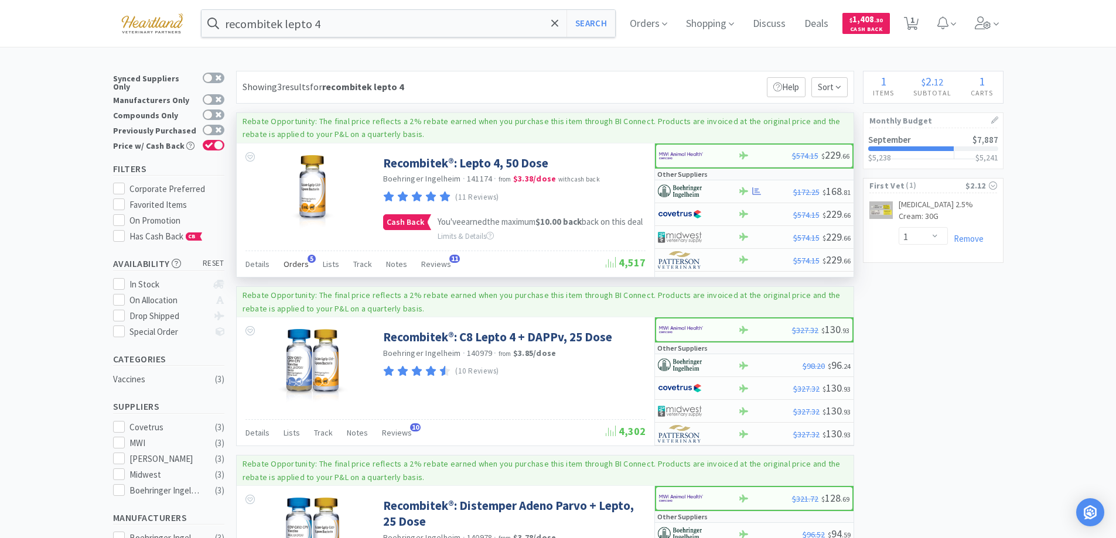
click at [288, 269] on span "Orders" at bounding box center [296, 264] width 25 height 11
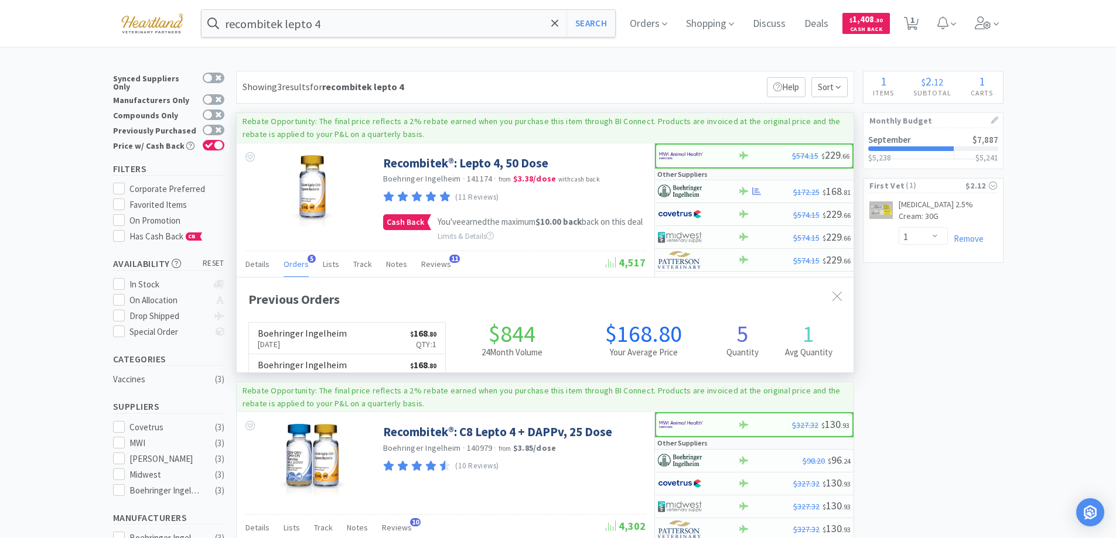
scroll to position [303, 617]
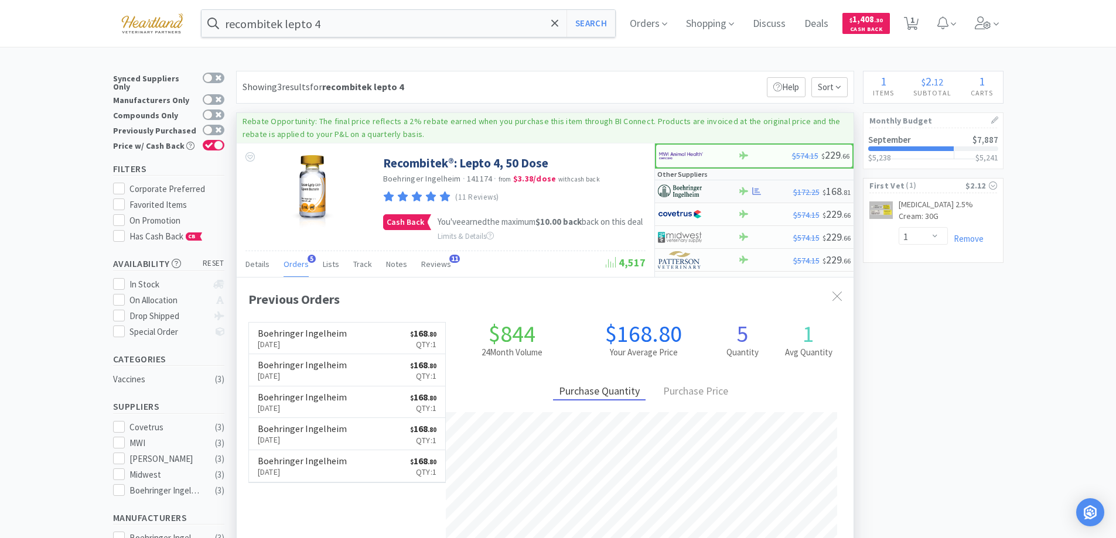
click at [724, 193] on div at bounding box center [698, 192] width 80 height 20
select select "1"
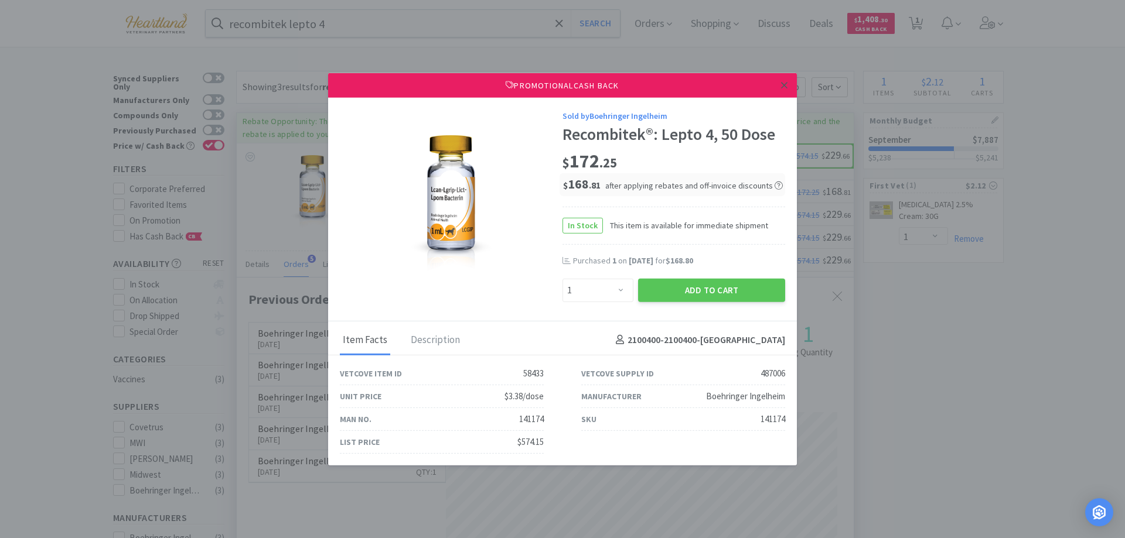
click at [786, 80] on icon at bounding box center [784, 85] width 6 height 11
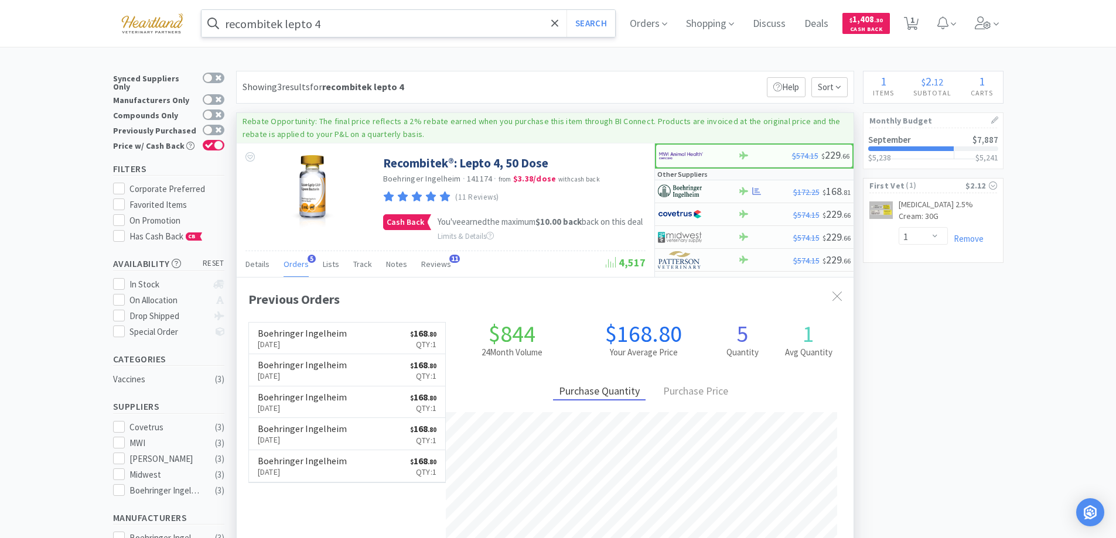
click at [425, 27] on input "recombitek lepto 4" at bounding box center [409, 23] width 414 height 27
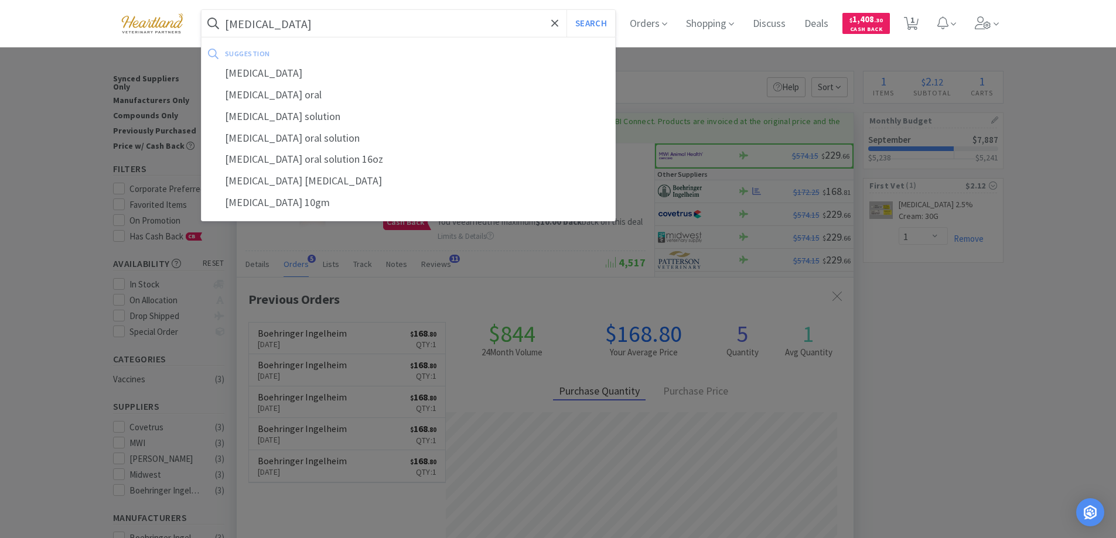
type input "enulose"
click at [567, 10] on button "Search" at bounding box center [591, 23] width 49 height 27
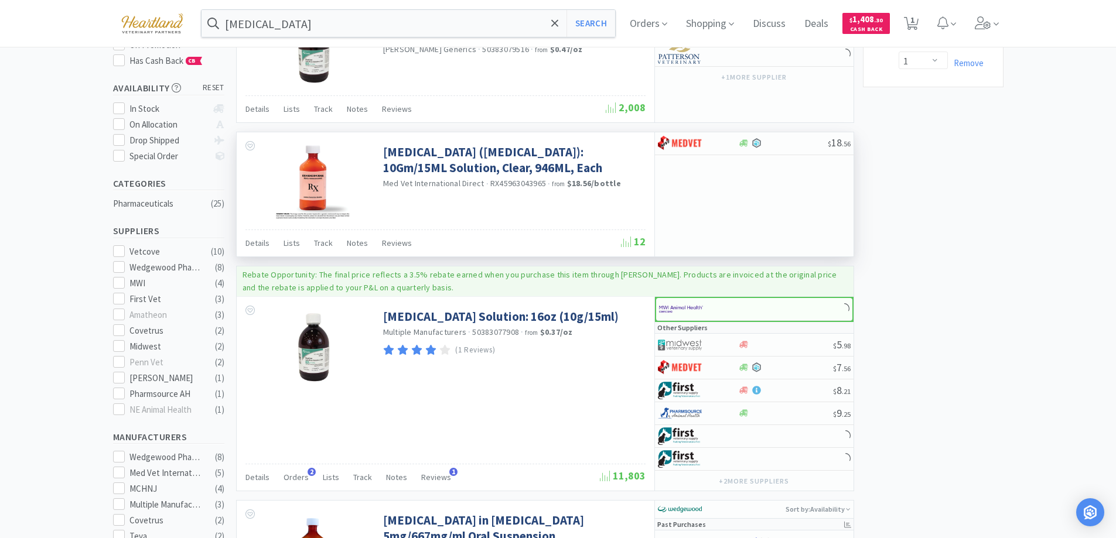
scroll to position [234, 0]
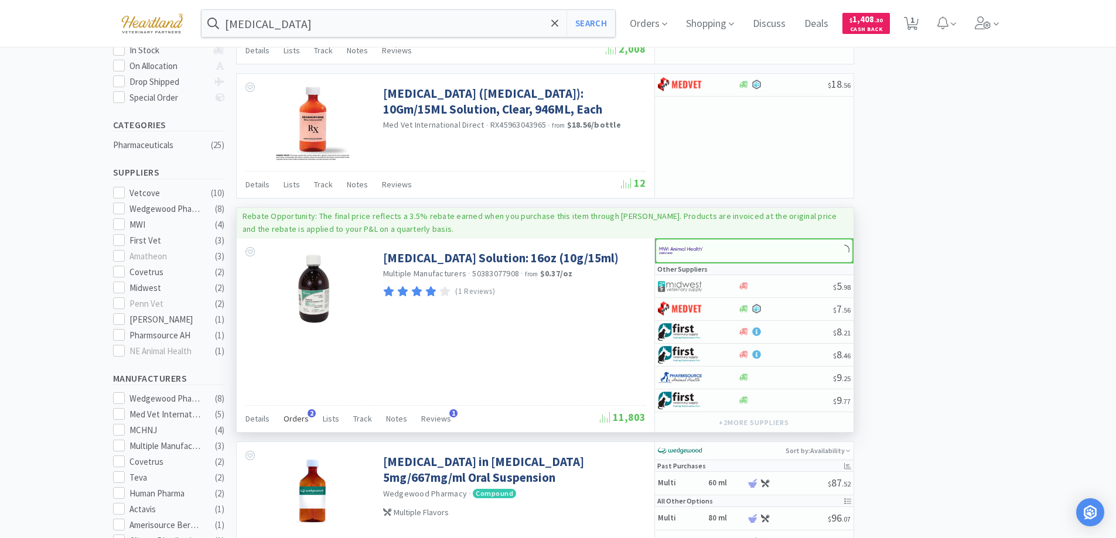
click at [292, 414] on span "Orders" at bounding box center [296, 419] width 25 height 11
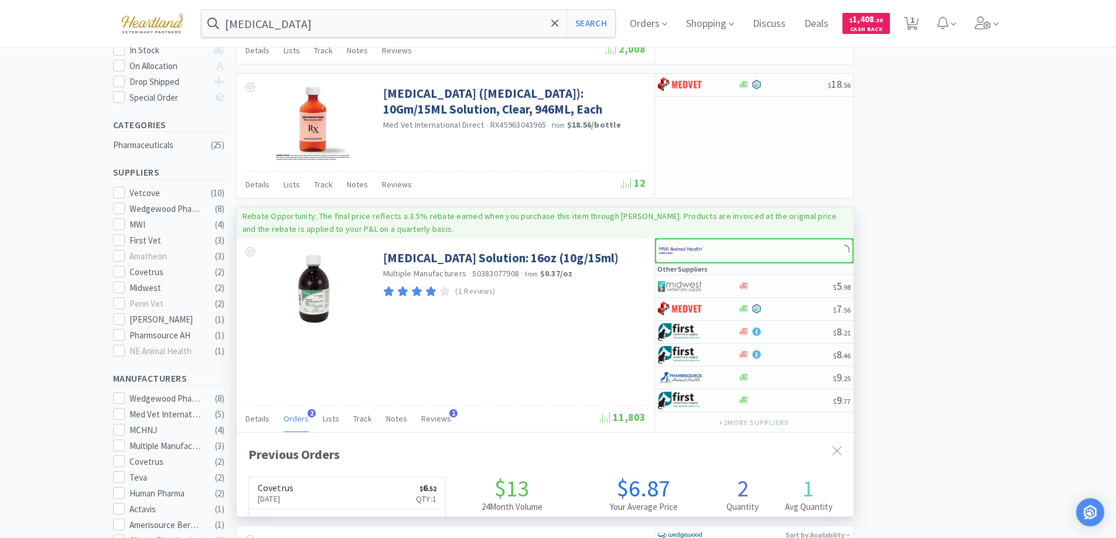
scroll to position [303, 617]
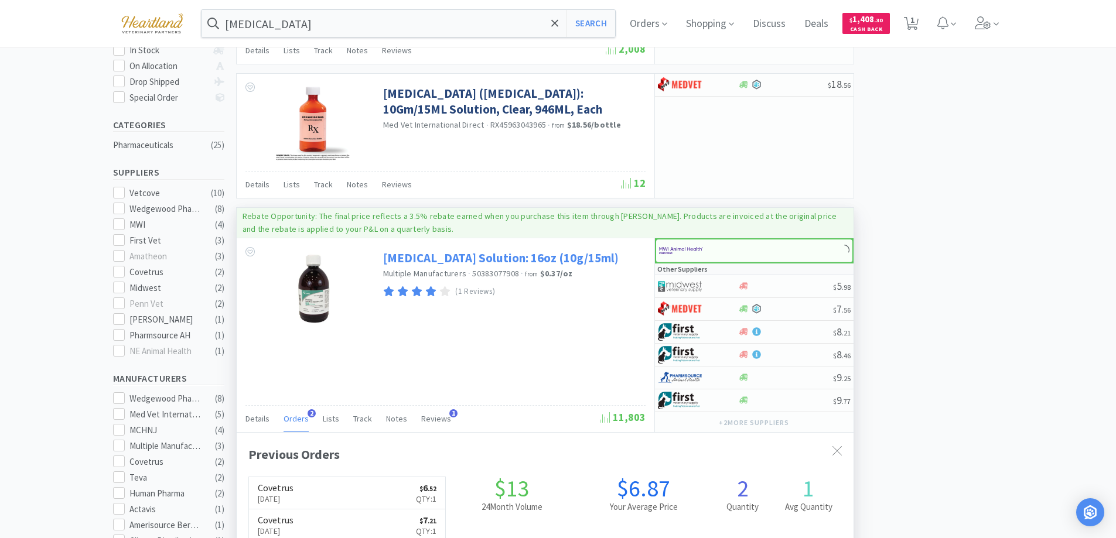
click at [429, 257] on link "Lactulose Solution: 16oz (10g/15ml)" at bounding box center [501, 258] width 236 height 16
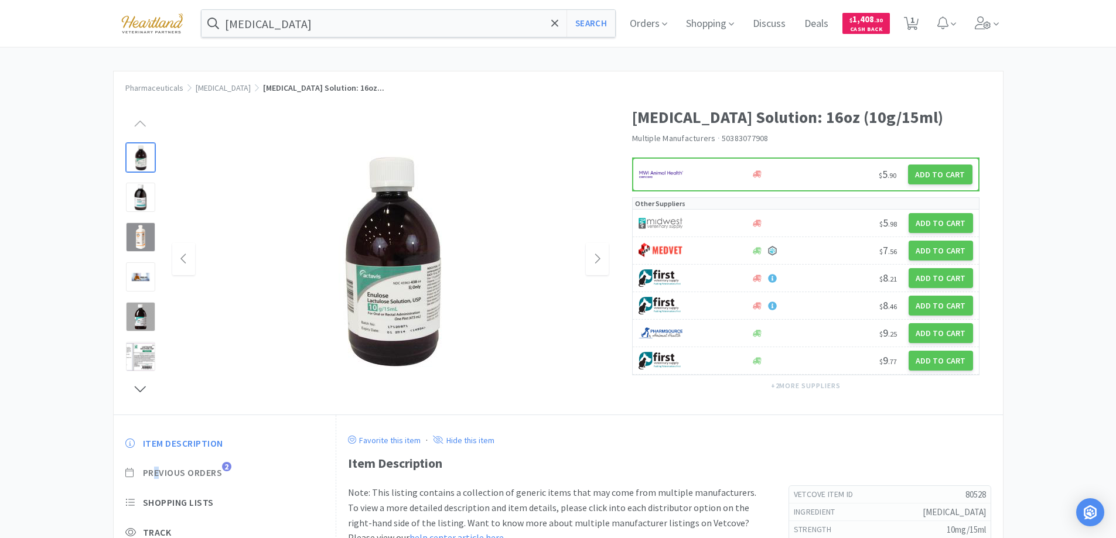
click at [157, 469] on span "Previous Orders" at bounding box center [183, 473] width 80 height 12
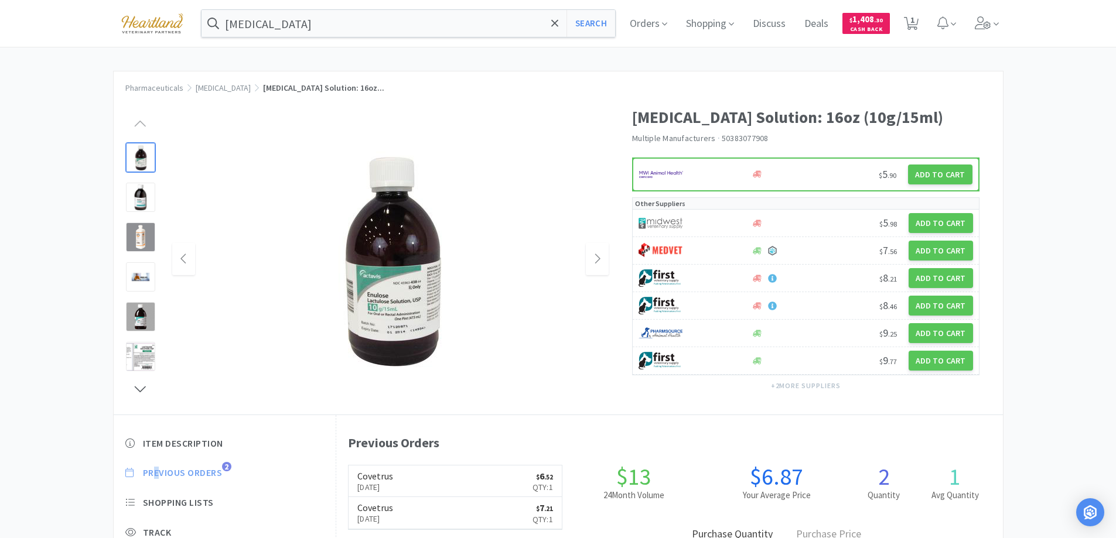
scroll to position [322, 666]
click at [445, 478] on link "Covetrus Nov 14th, 2024 $ 6 . 52 Qty: 1" at bounding box center [455, 482] width 213 height 32
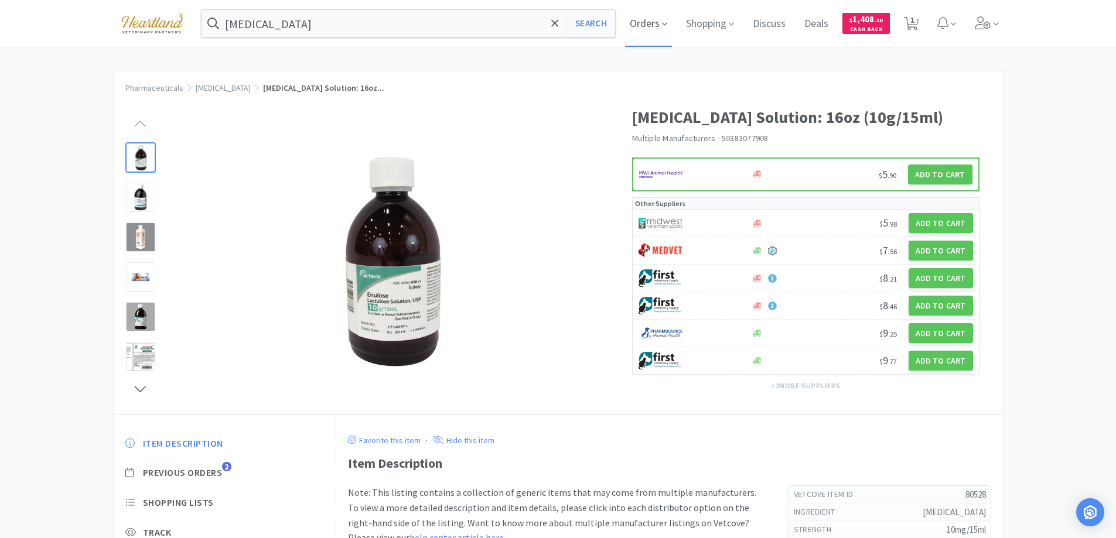
click at [667, 21] on icon at bounding box center [664, 24] width 5 height 11
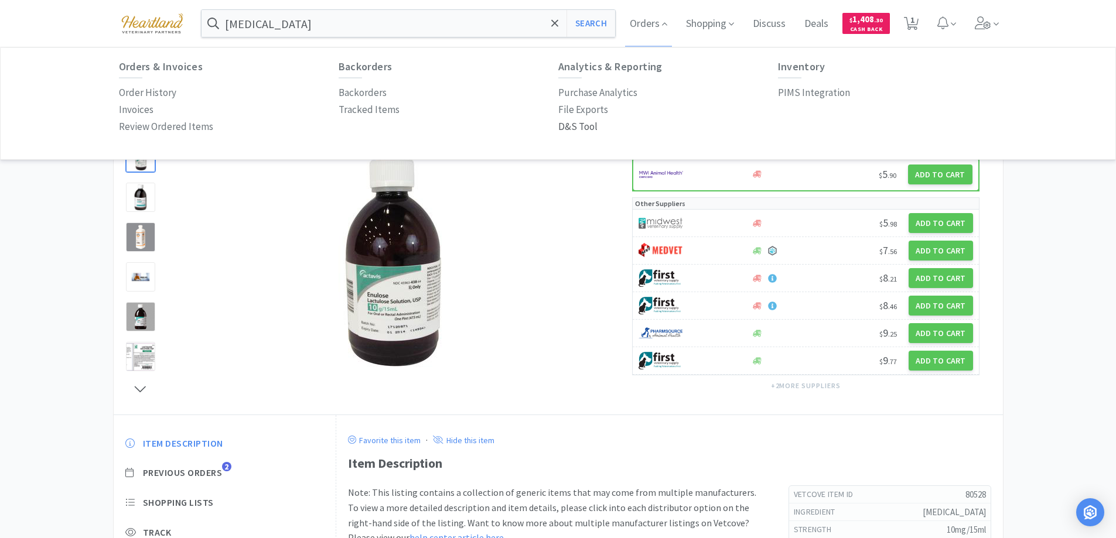
click at [585, 125] on p "D&S Tool" at bounding box center [577, 127] width 39 height 16
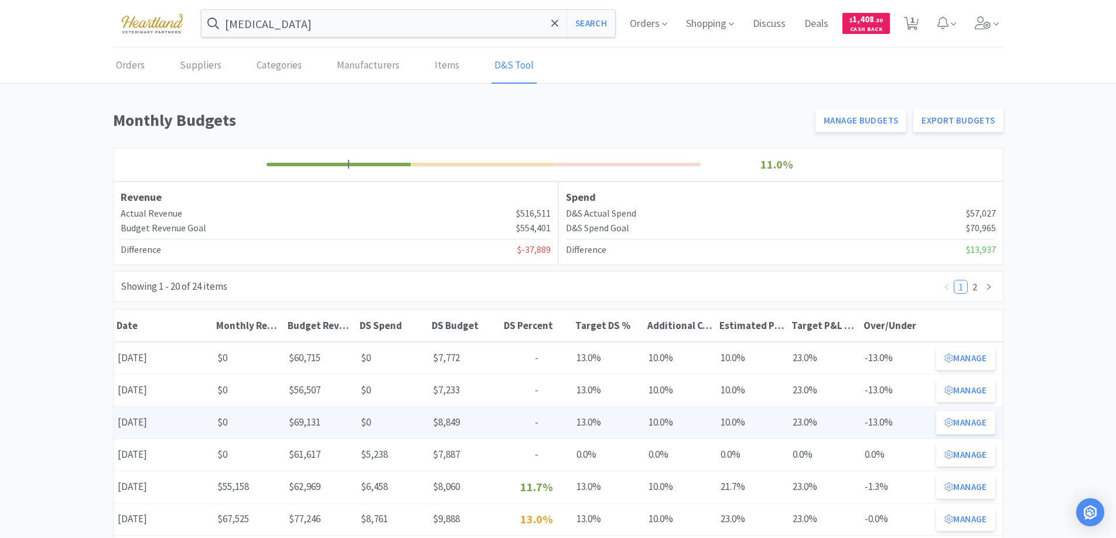
scroll to position [117, 0]
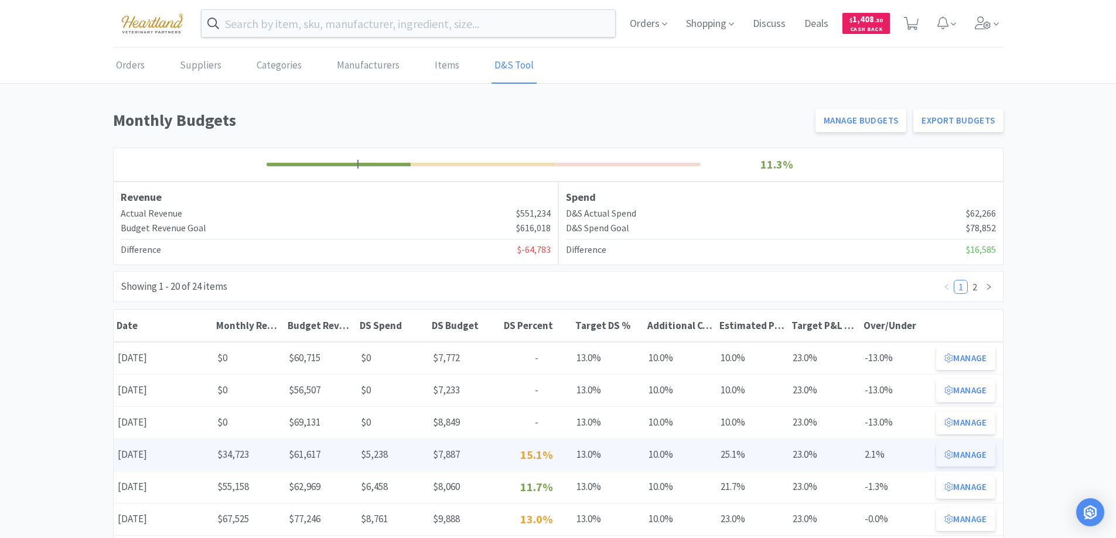
click at [970, 452] on button "Manage" at bounding box center [965, 454] width 59 height 23
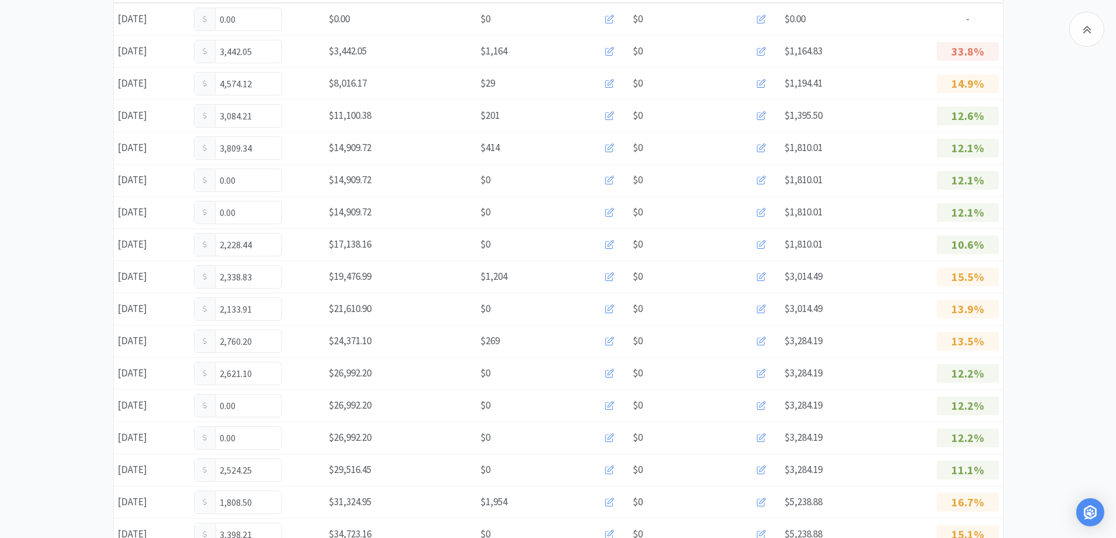
scroll to position [293, 0]
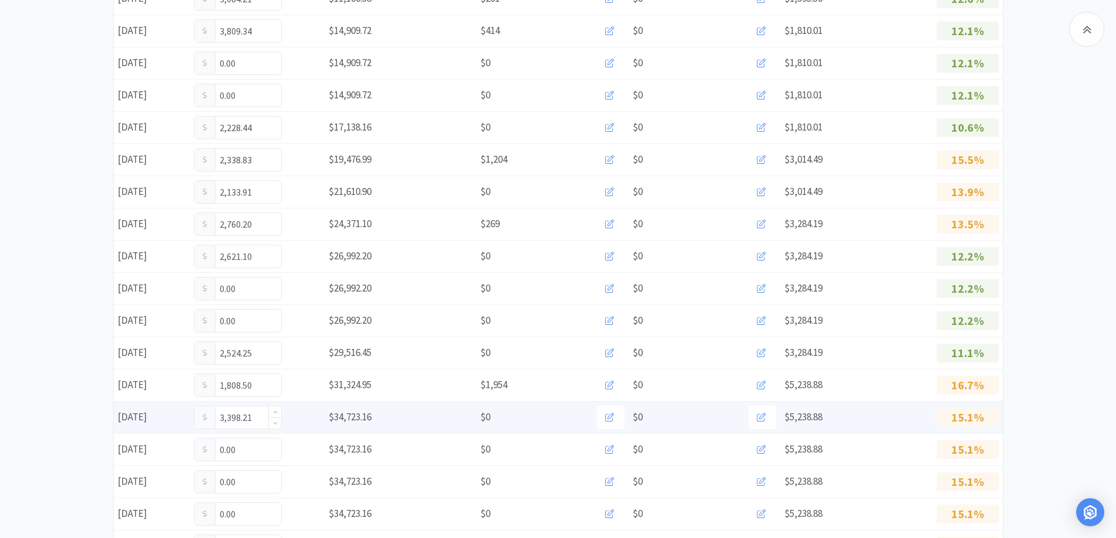
click at [257, 418] on input "3,398.21" at bounding box center [238, 418] width 87 height 22
type input "3"
type input "4,262.16"
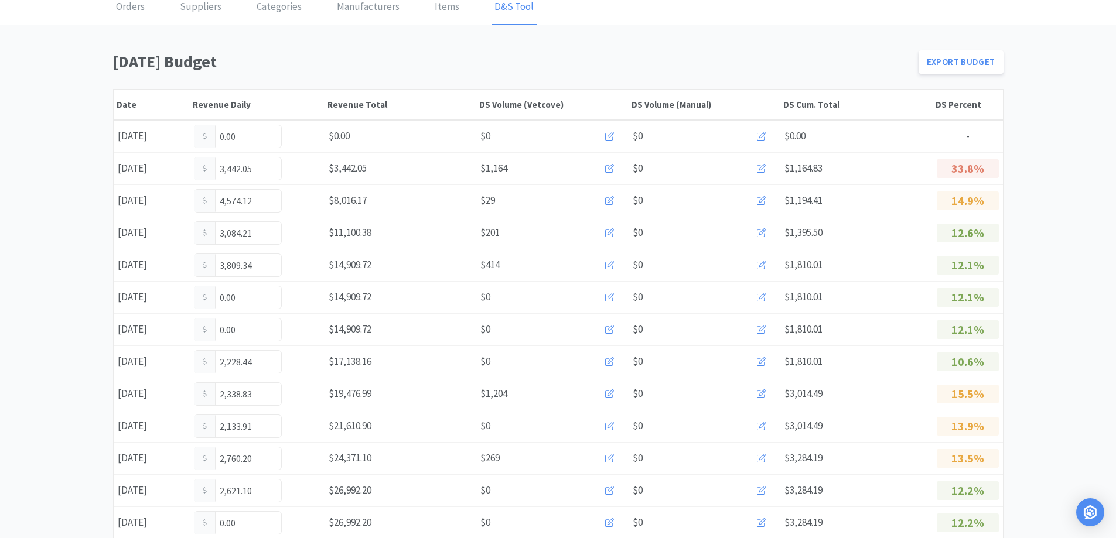
scroll to position [0, 0]
